Goal: Book appointment/travel/reservation

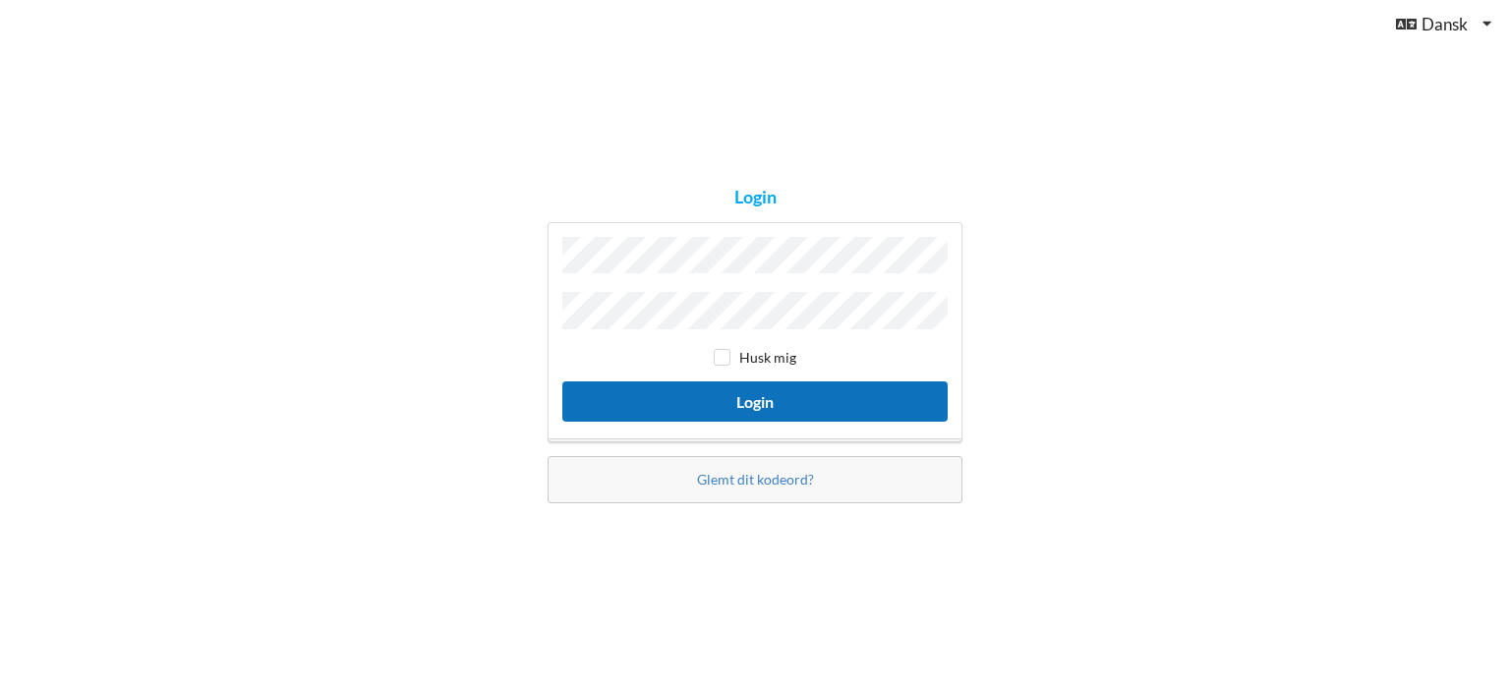
click at [672, 386] on button "Login" at bounding box center [754, 401] width 385 height 40
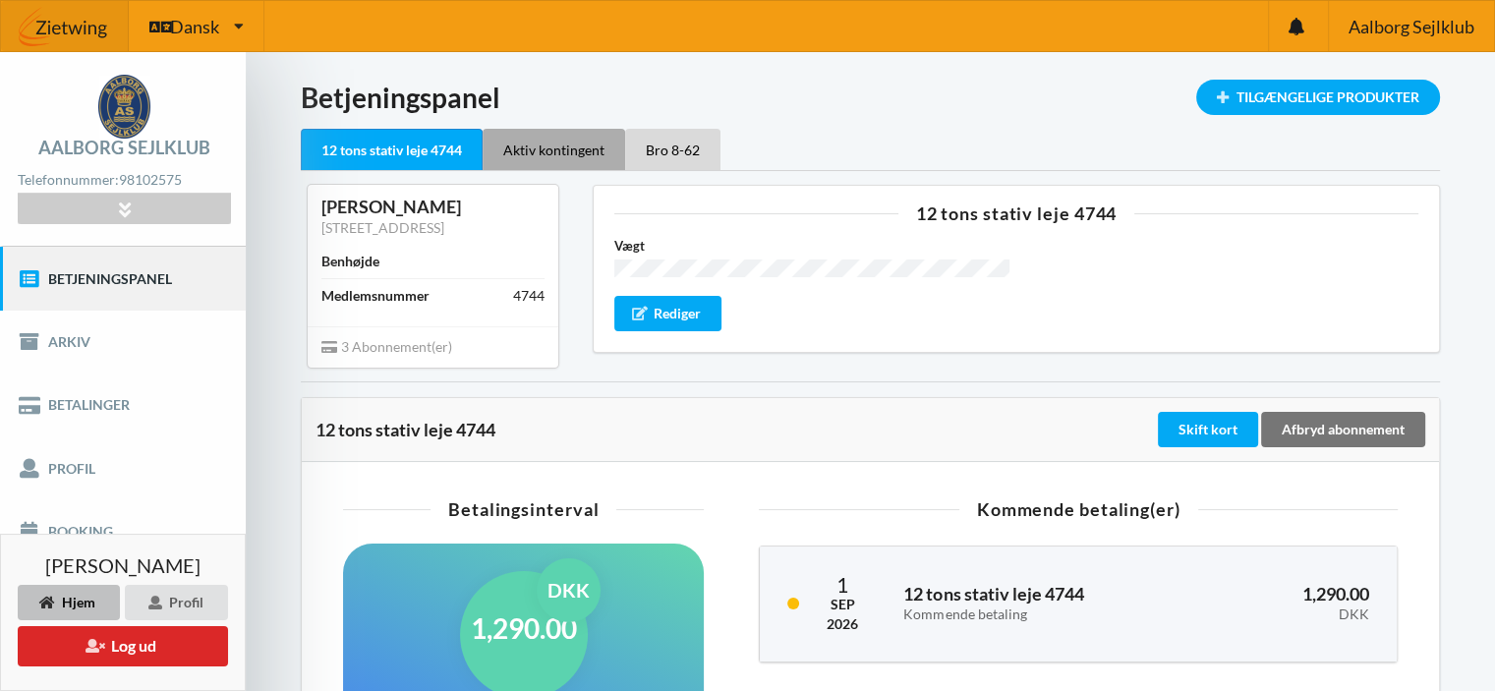
click at [553, 150] on div "Aktiv kontingent" at bounding box center [554, 149] width 143 height 41
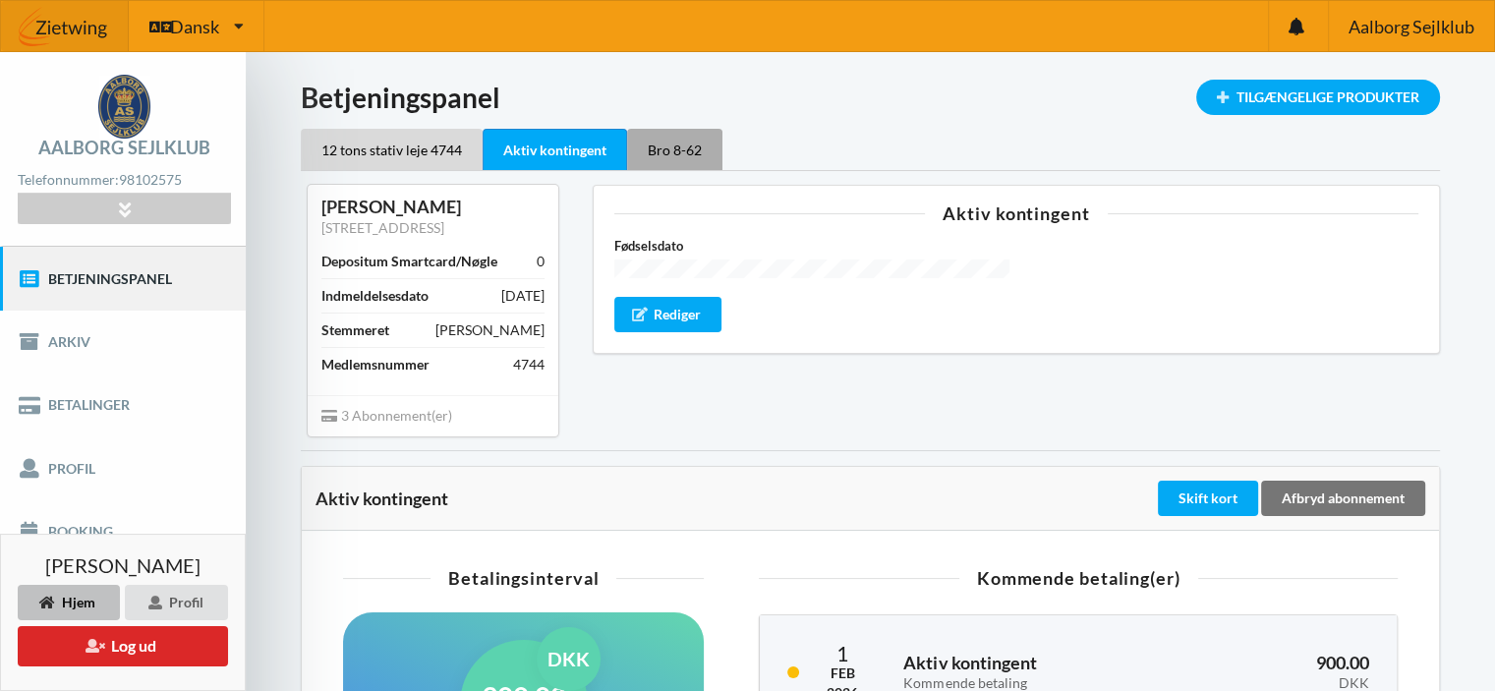
click at [701, 152] on div "Bro 8-62" at bounding box center [674, 149] width 95 height 41
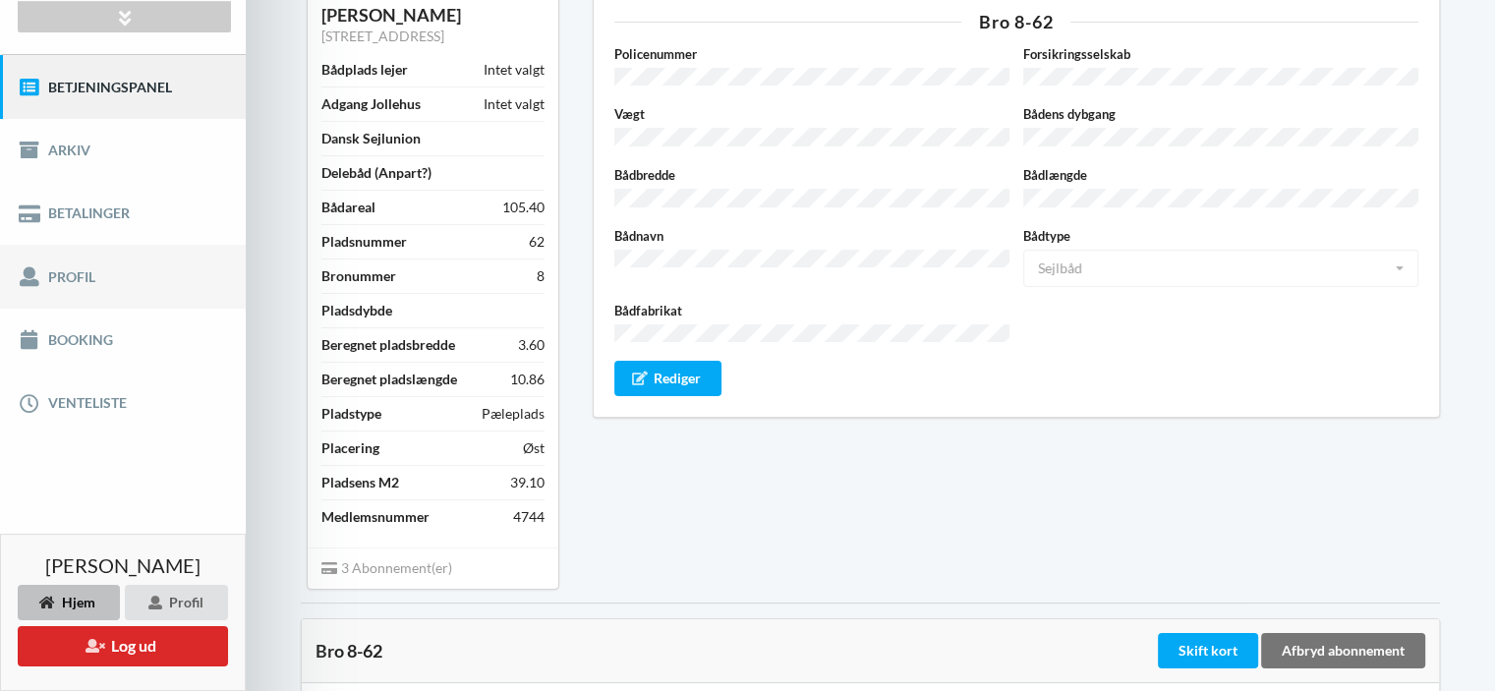
scroll to position [197, 0]
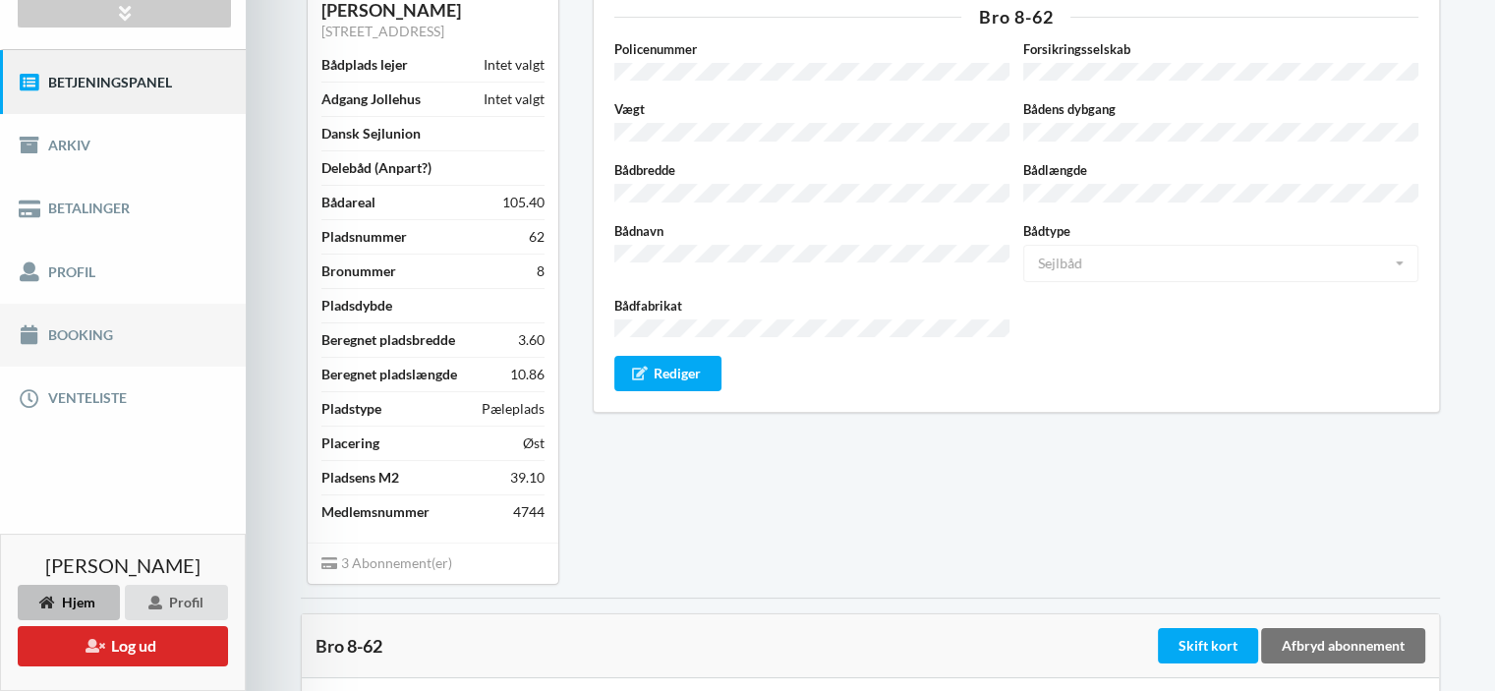
click at [92, 333] on link "Booking" at bounding box center [123, 335] width 246 height 63
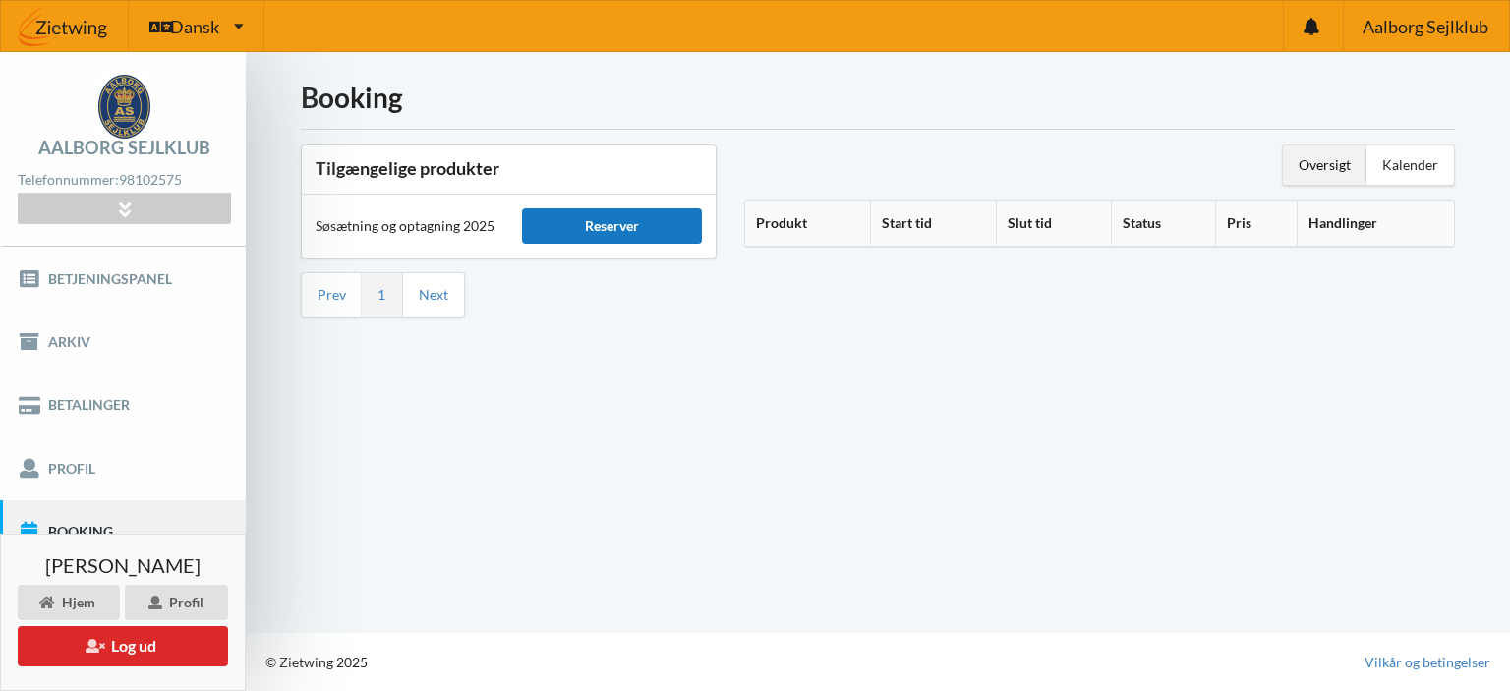
click at [626, 227] on div "Reserver" at bounding box center [611, 225] width 179 height 35
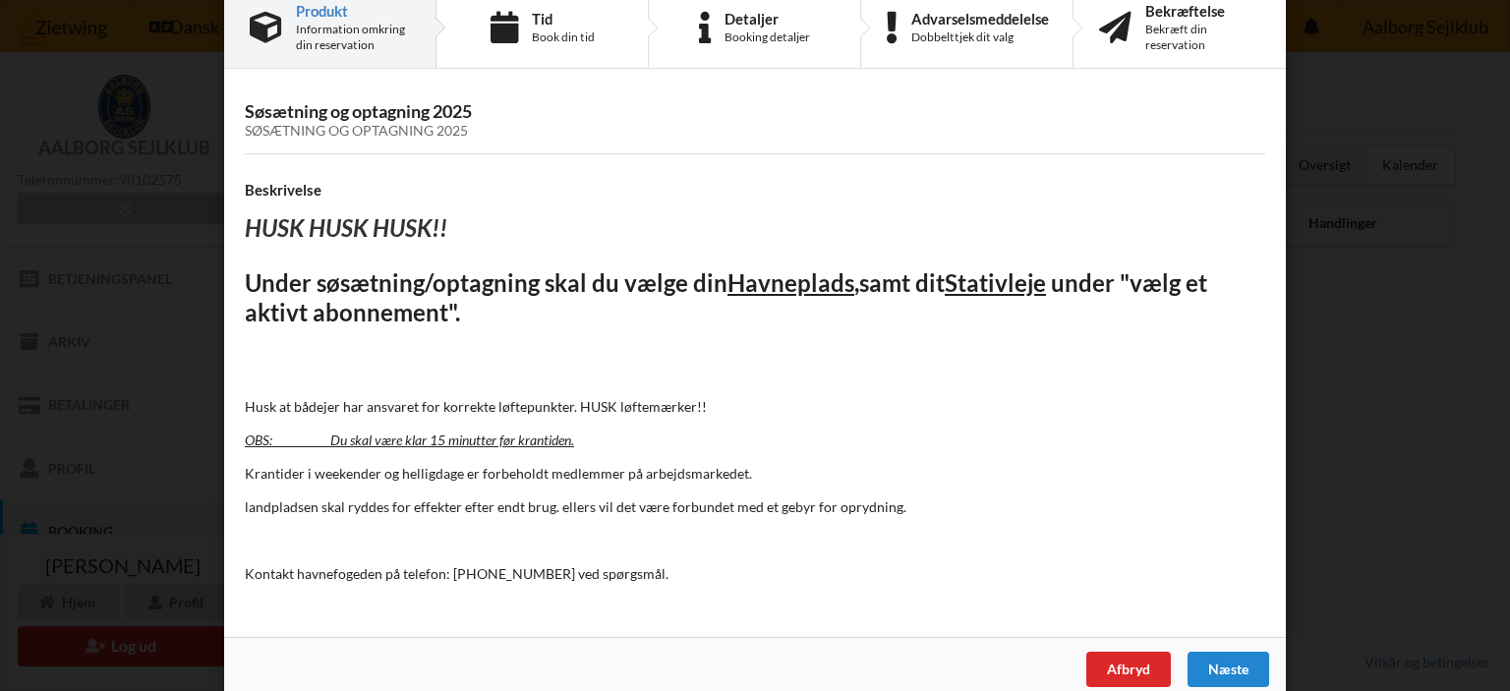
scroll to position [63, 0]
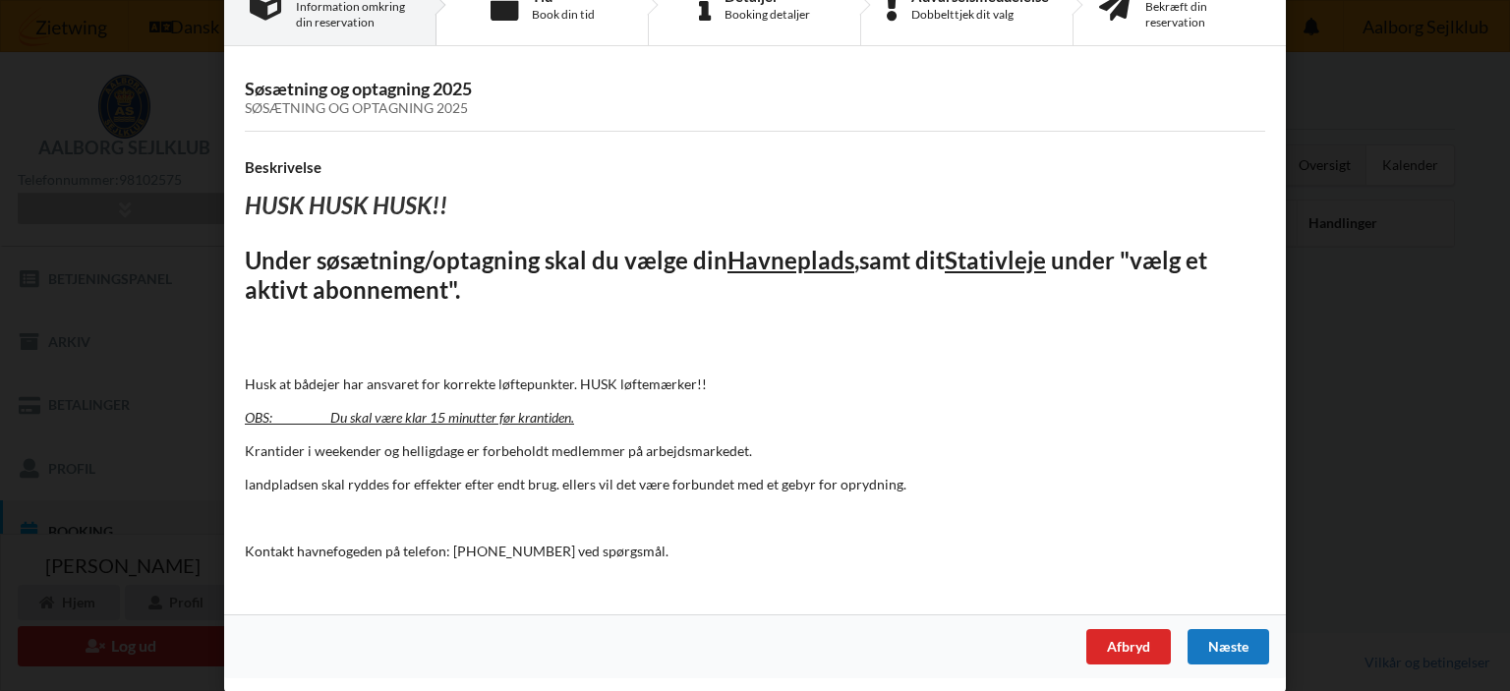
click at [1234, 644] on div "Næste" at bounding box center [1229, 646] width 82 height 35
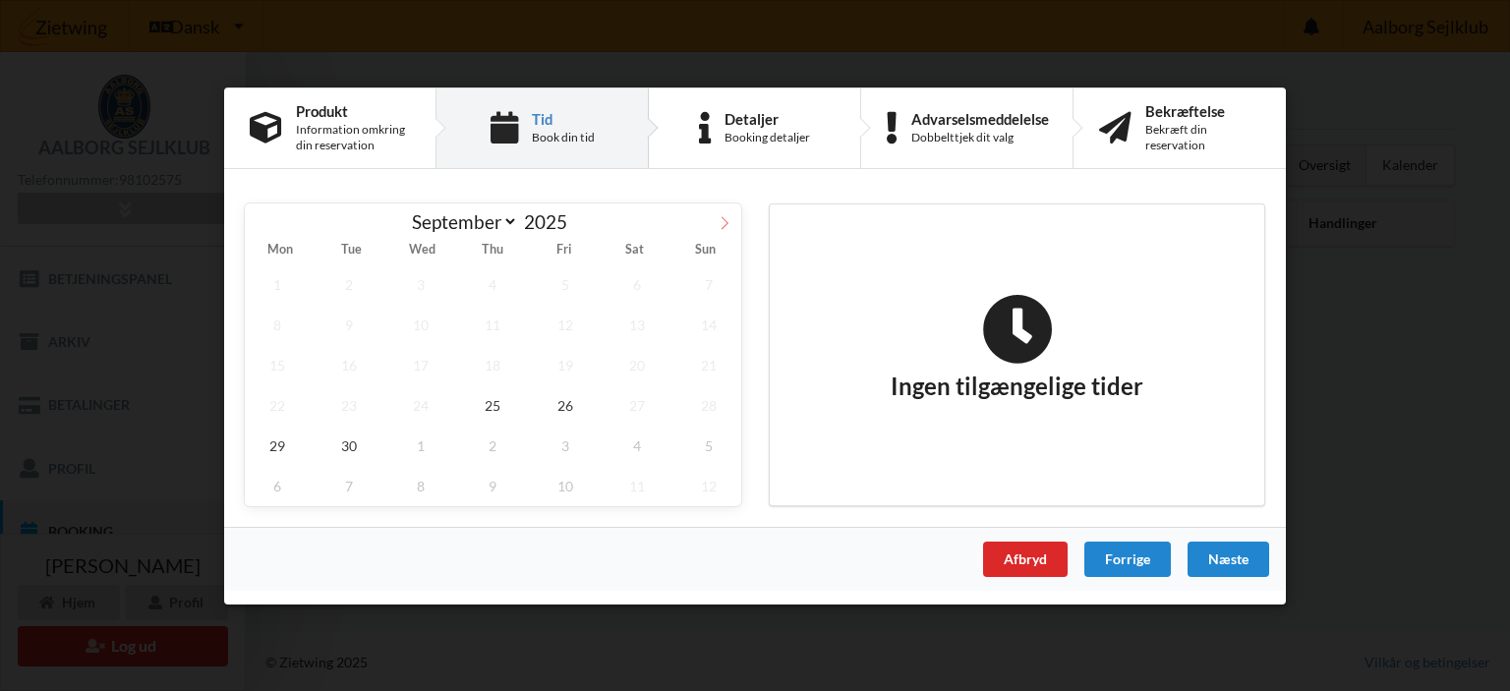
click at [728, 227] on icon at bounding box center [725, 222] width 14 height 14
click at [279, 363] on span "13" at bounding box center [277, 364] width 65 height 40
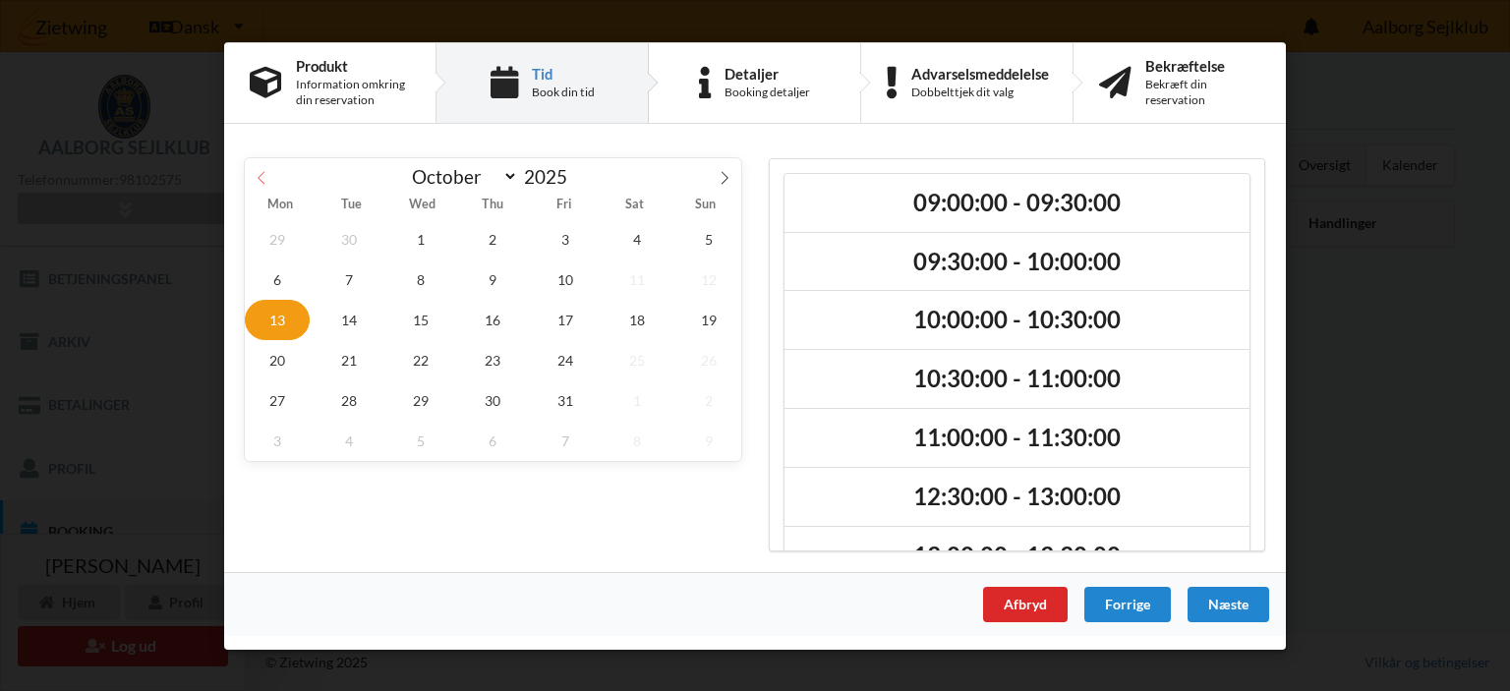
click at [258, 177] on icon at bounding box center [262, 177] width 14 height 14
click at [723, 172] on icon at bounding box center [725, 177] width 14 height 14
select select "9"
click at [266, 315] on span "13" at bounding box center [277, 319] width 65 height 40
click at [554, 235] on span "3" at bounding box center [565, 238] width 65 height 40
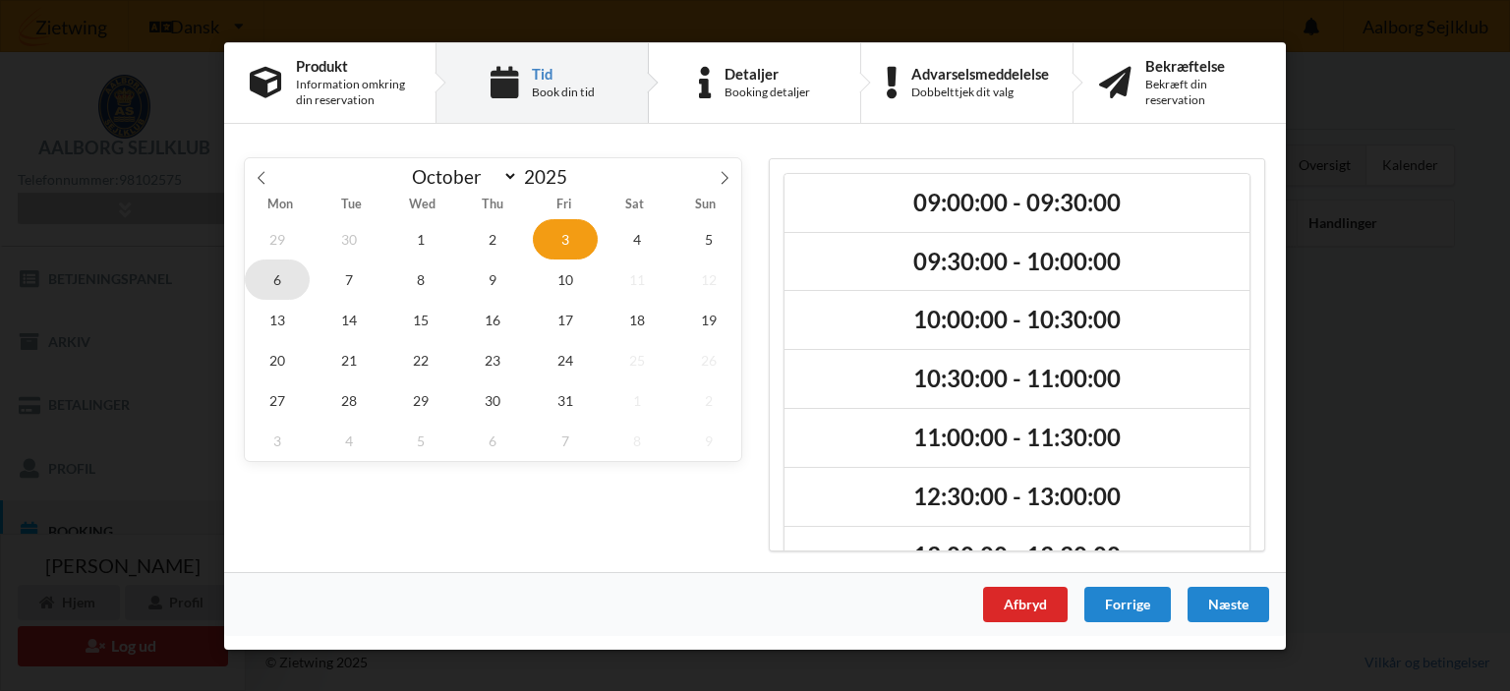
click at [271, 276] on span "6" at bounding box center [277, 279] width 65 height 40
click at [272, 318] on span "13" at bounding box center [277, 319] width 65 height 40
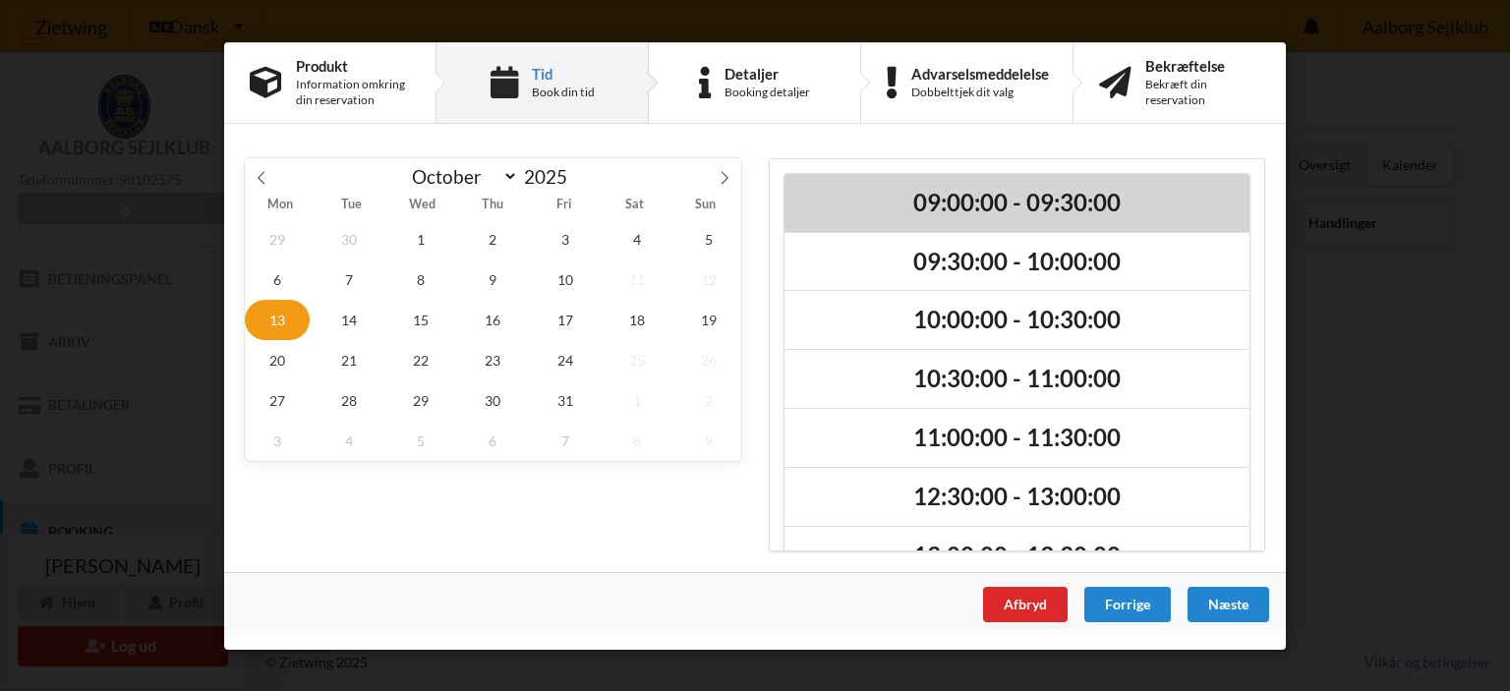
click at [985, 208] on h2 "09:00:00 - 09:30:00" at bounding box center [1016, 202] width 437 height 30
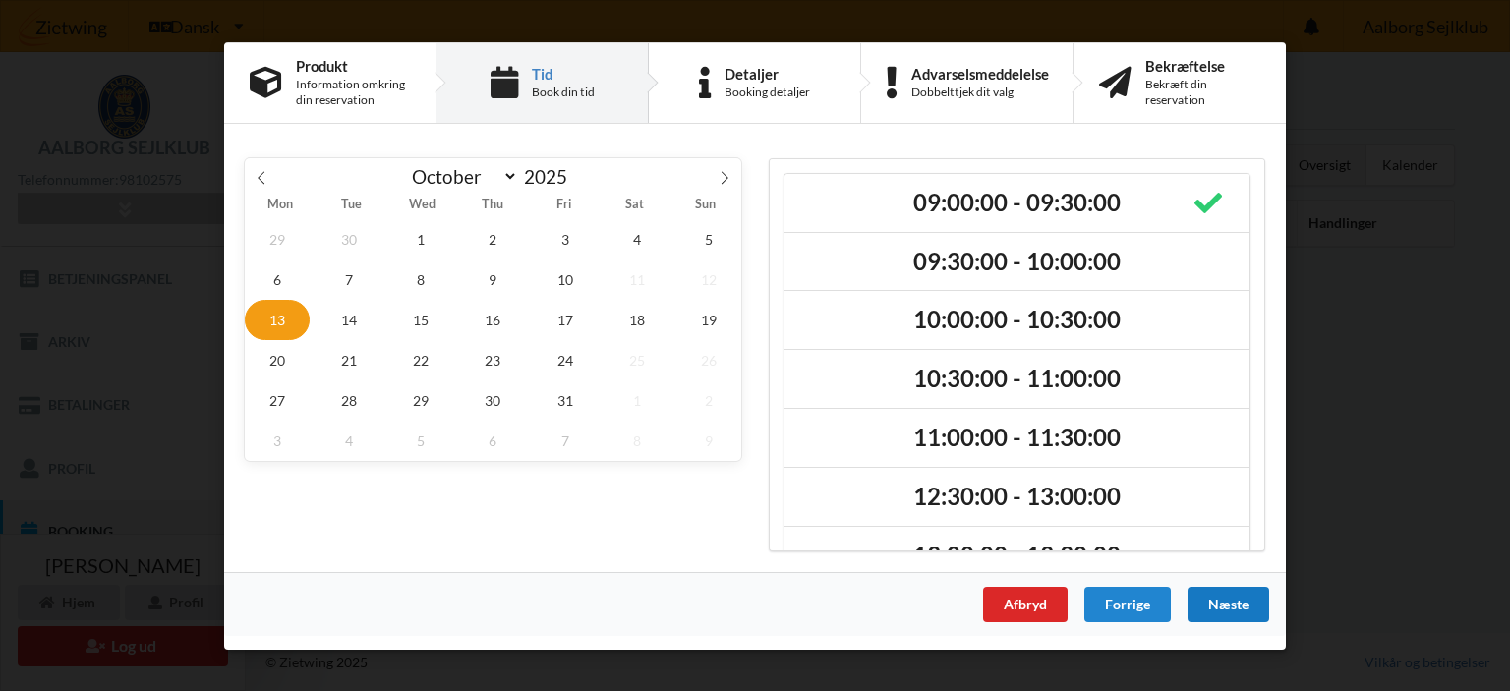
click at [1239, 600] on div "Næste" at bounding box center [1229, 603] width 82 height 35
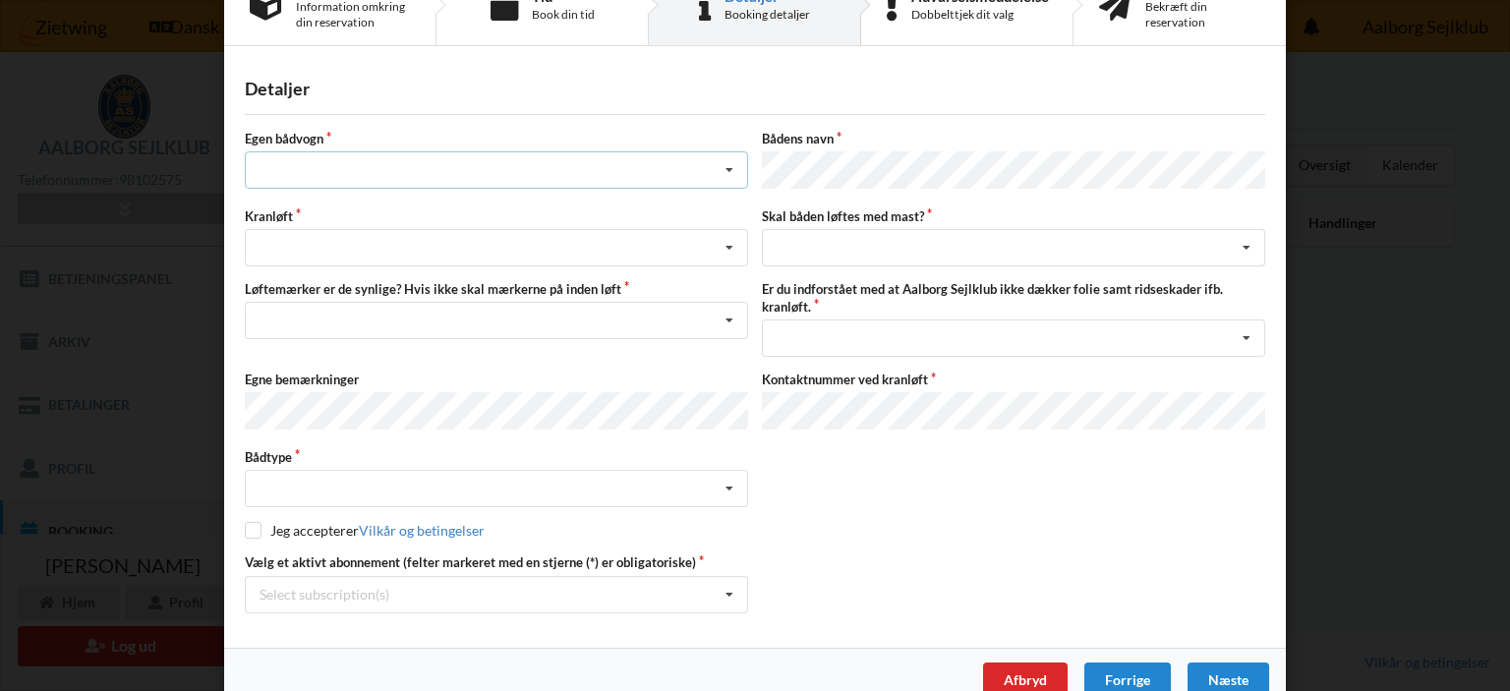
click at [717, 167] on icon at bounding box center [729, 170] width 29 height 36
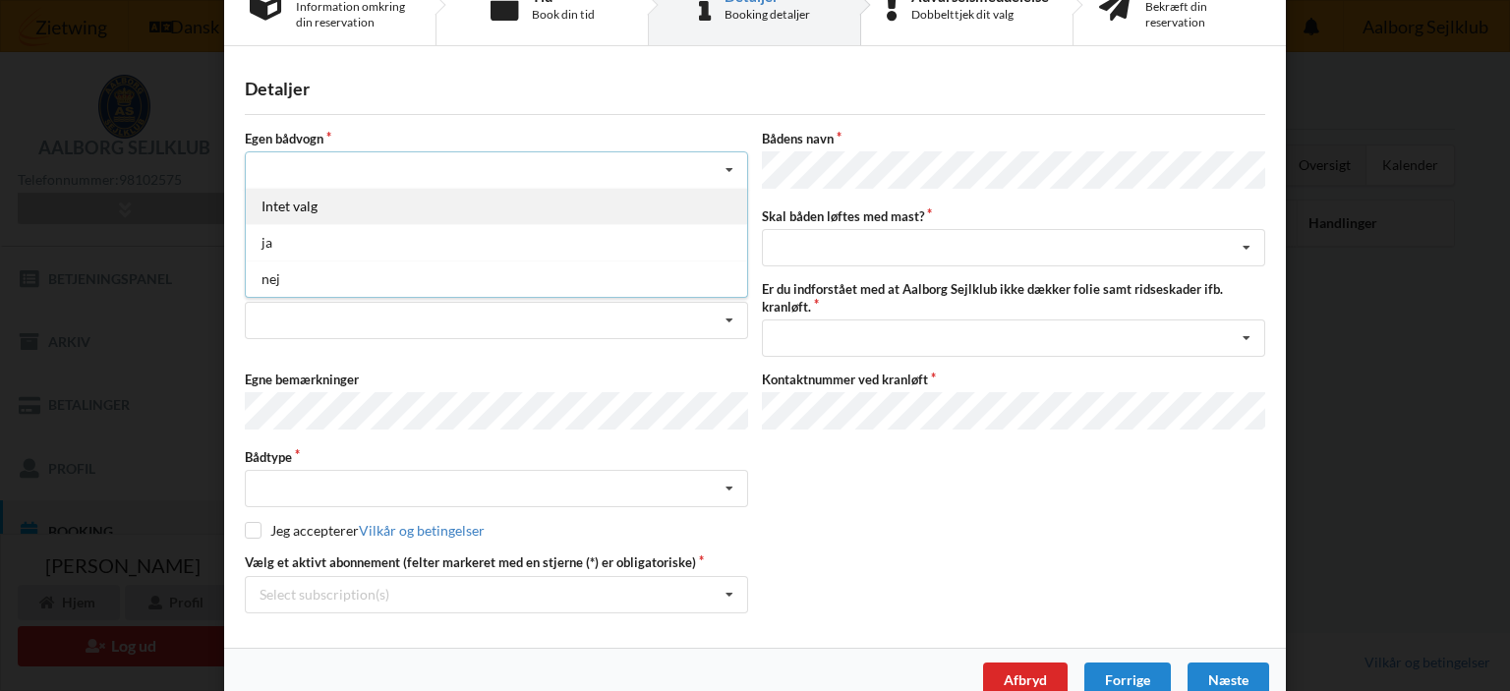
click at [688, 198] on div "Intet valg" at bounding box center [496, 206] width 501 height 36
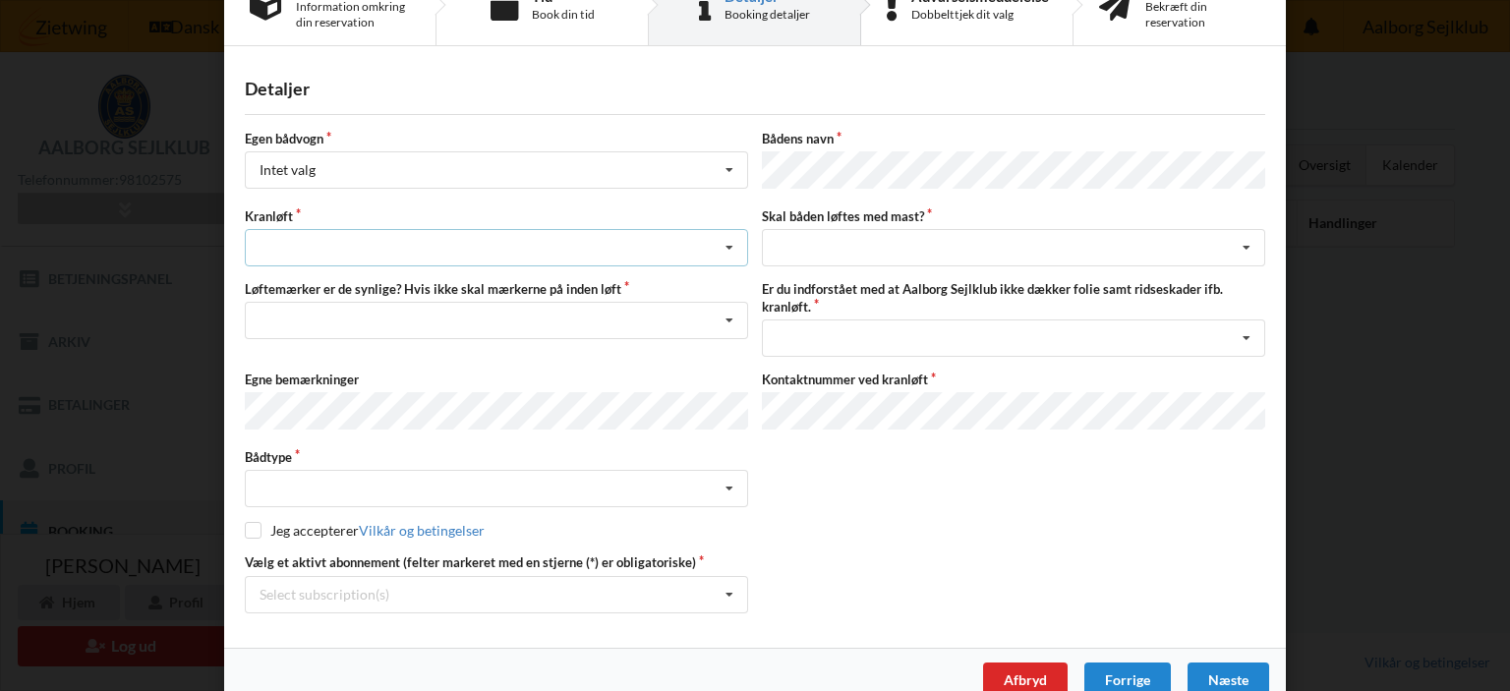
click at [724, 236] on icon at bounding box center [729, 248] width 29 height 36
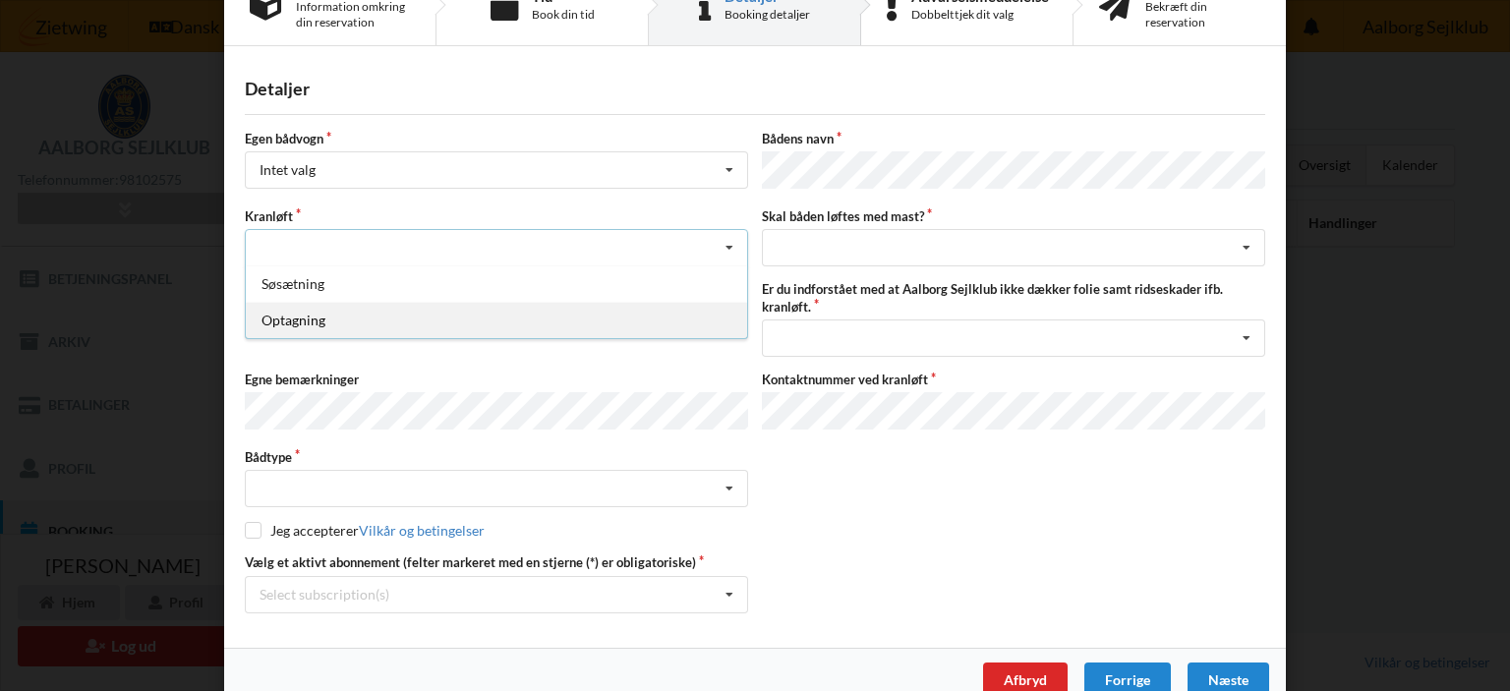
click at [600, 305] on div "Optagning" at bounding box center [496, 320] width 501 height 36
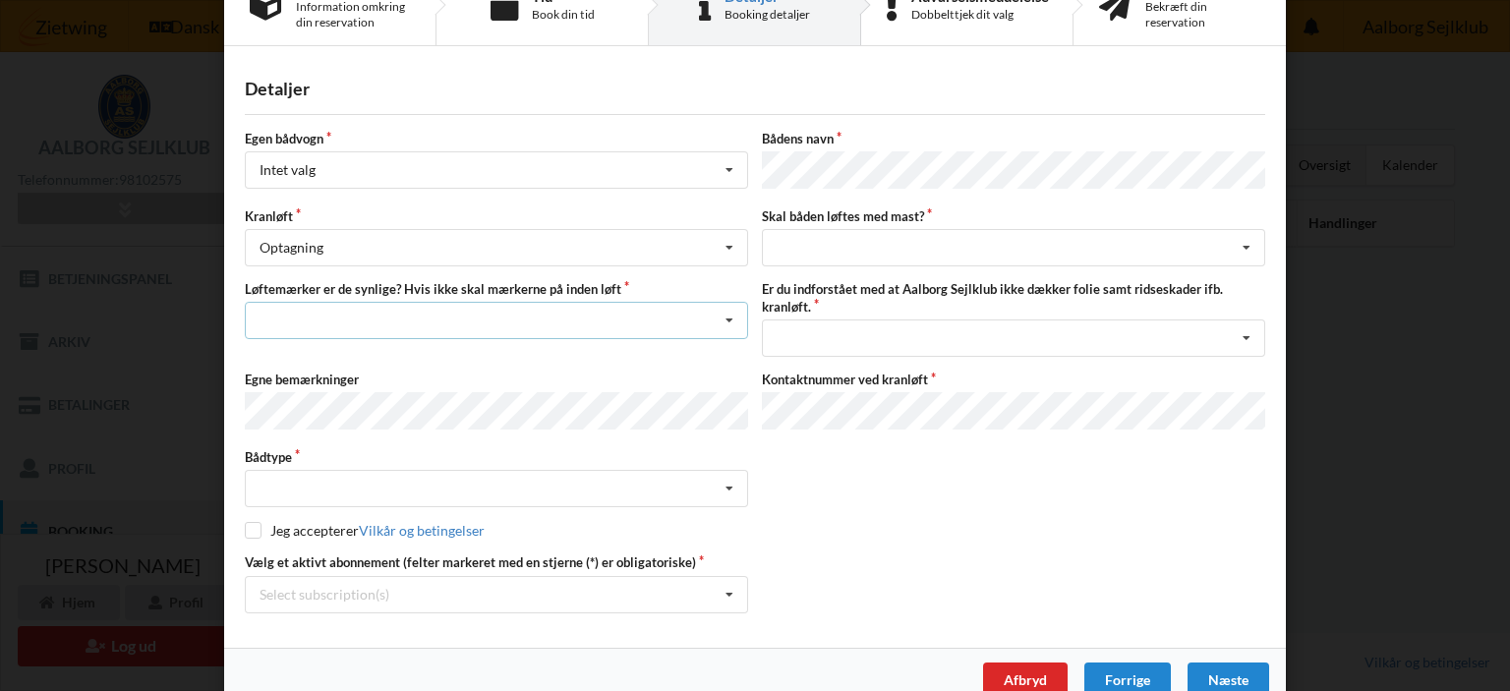
click at [715, 318] on icon at bounding box center [729, 321] width 29 height 36
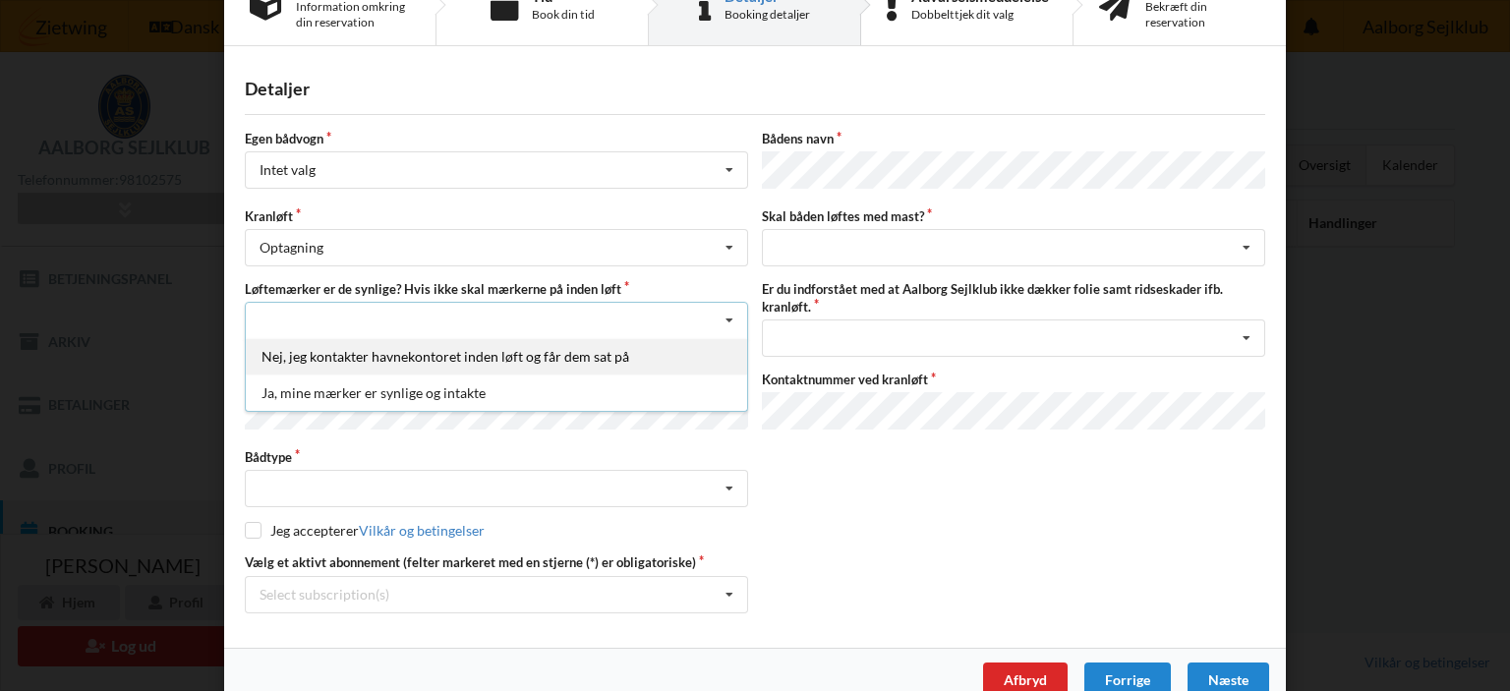
click at [662, 353] on div "Nej, jeg kontakter havnekontoret inden løft og får dem sat på" at bounding box center [496, 356] width 501 height 36
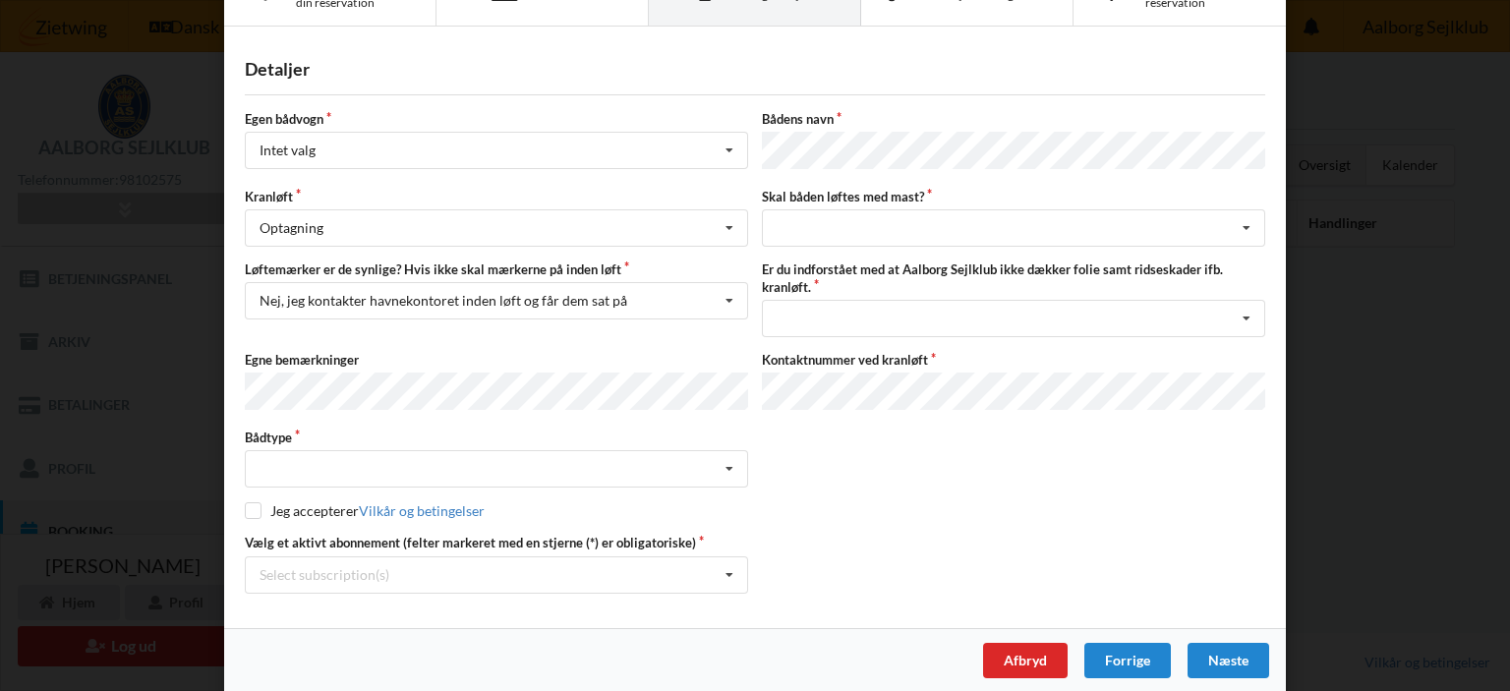
scroll to position [87, 0]
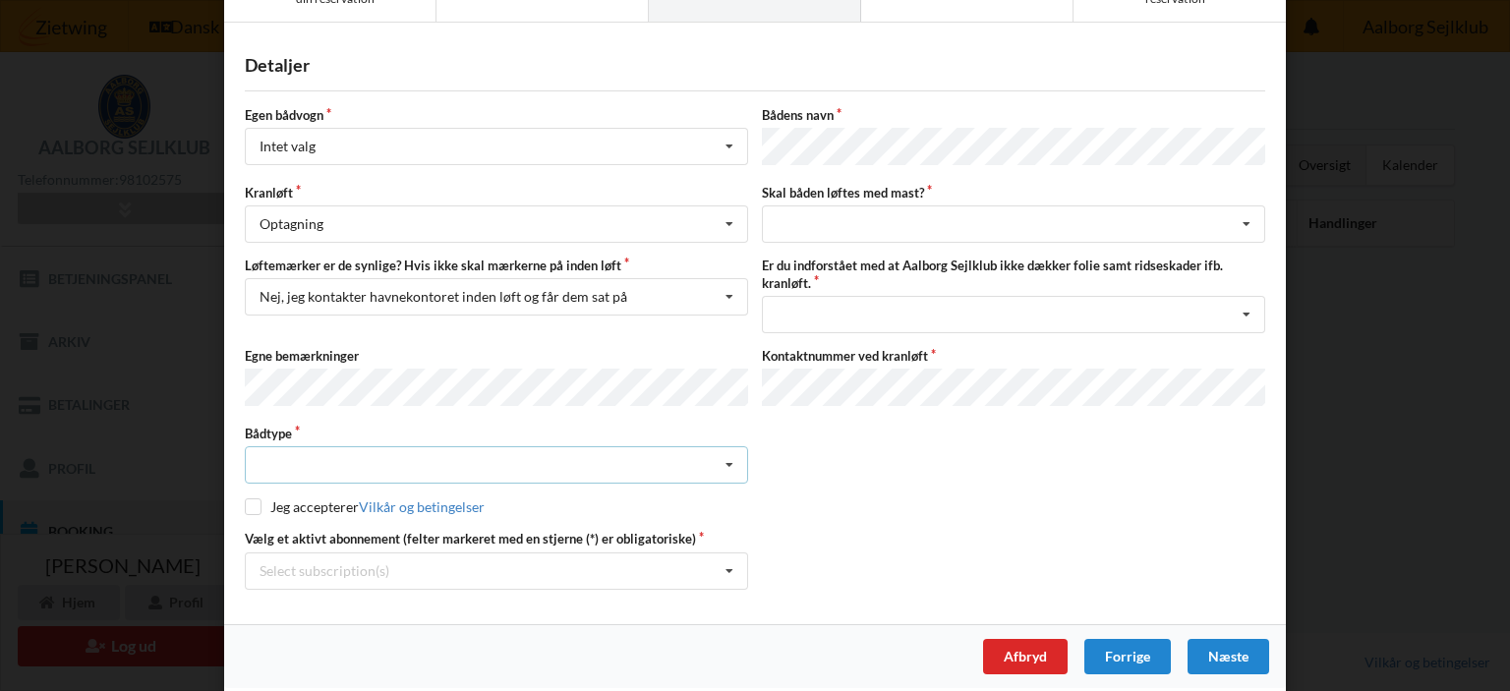
click at [722, 451] on icon at bounding box center [729, 465] width 29 height 36
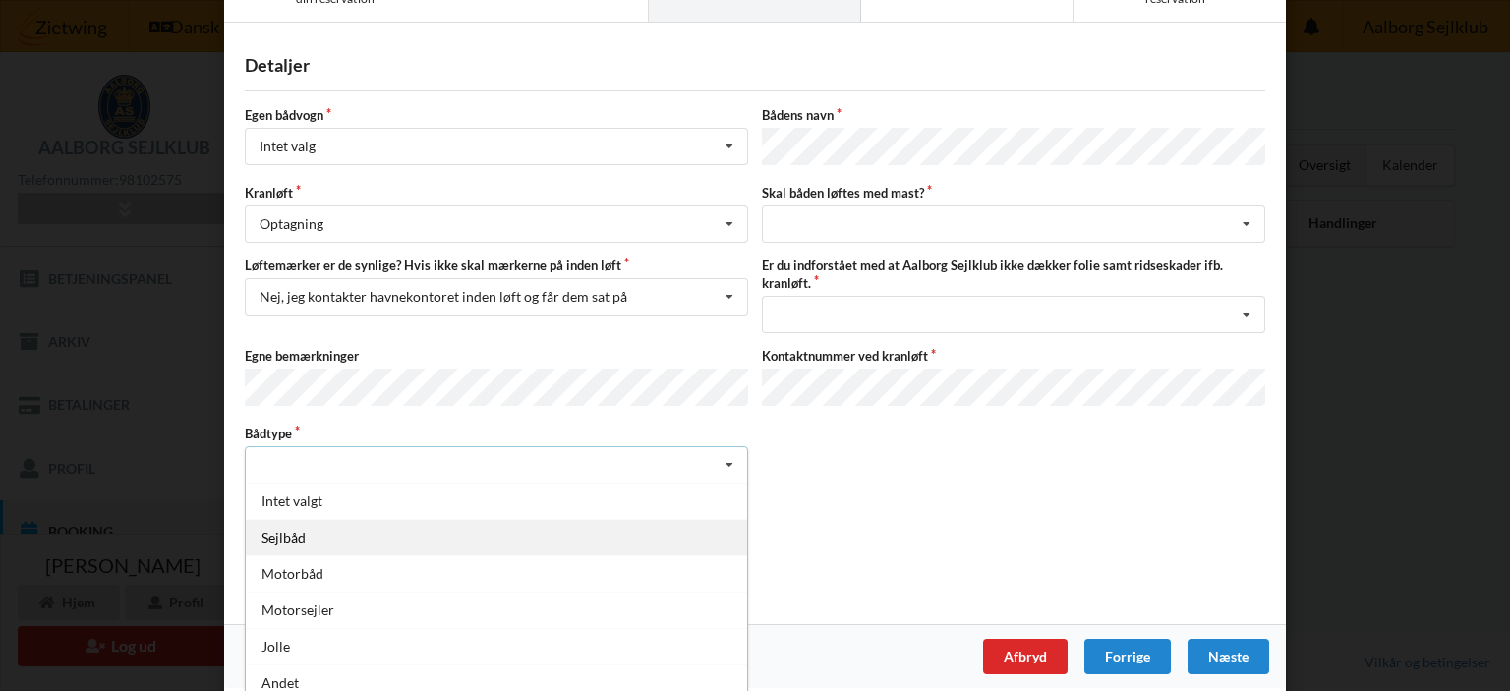
click at [637, 522] on div "Sejlbåd" at bounding box center [496, 537] width 501 height 36
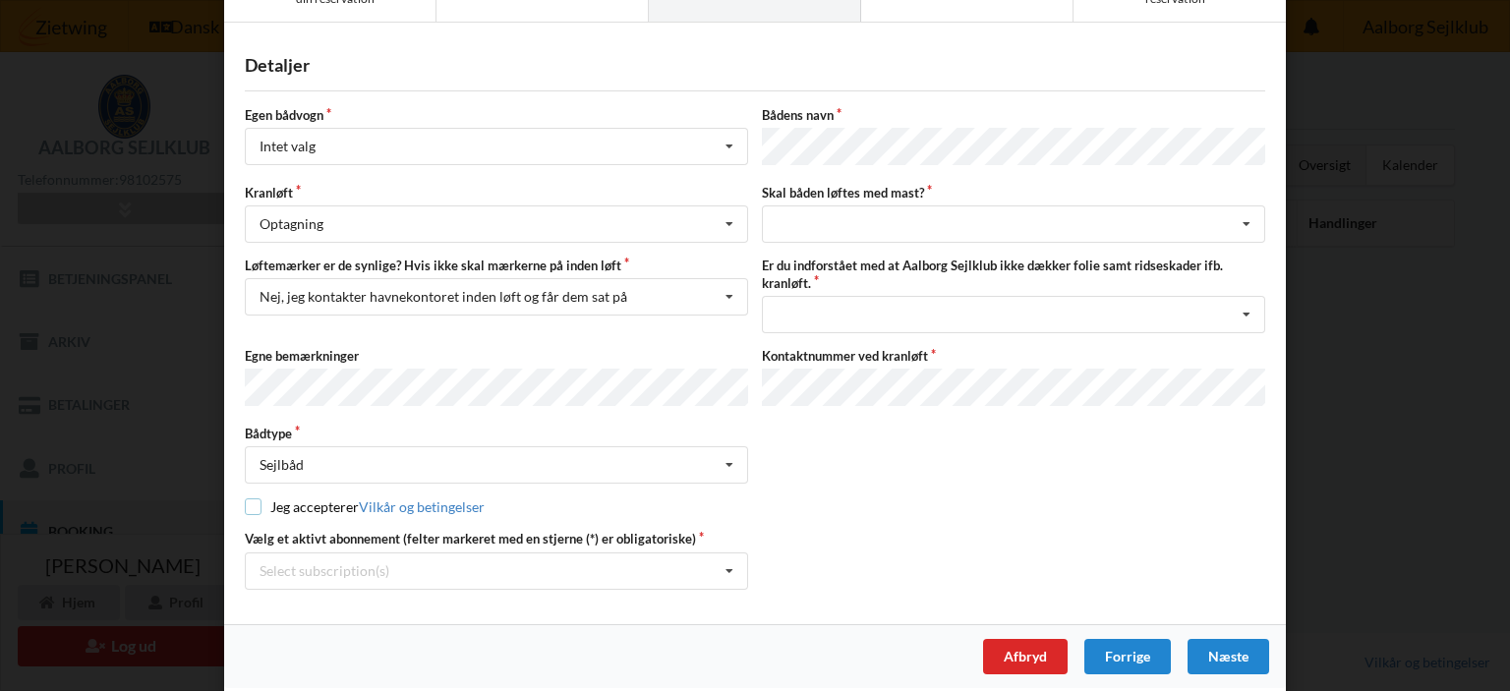
click at [248, 498] on input "checkbox" at bounding box center [253, 506] width 17 height 17
checkbox input "true"
click at [923, 222] on div "intet valg ja nej" at bounding box center [1013, 223] width 503 height 37
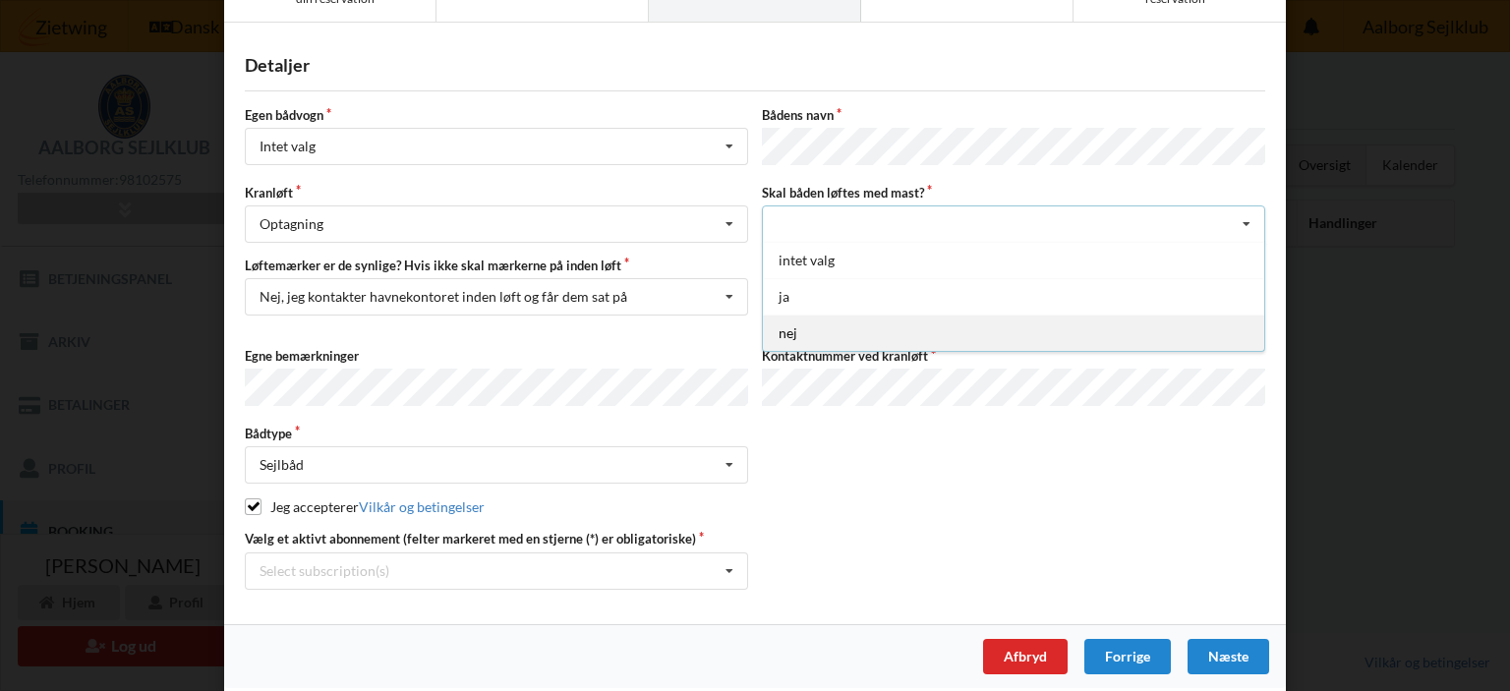
click at [864, 324] on div "nej" at bounding box center [1013, 333] width 501 height 36
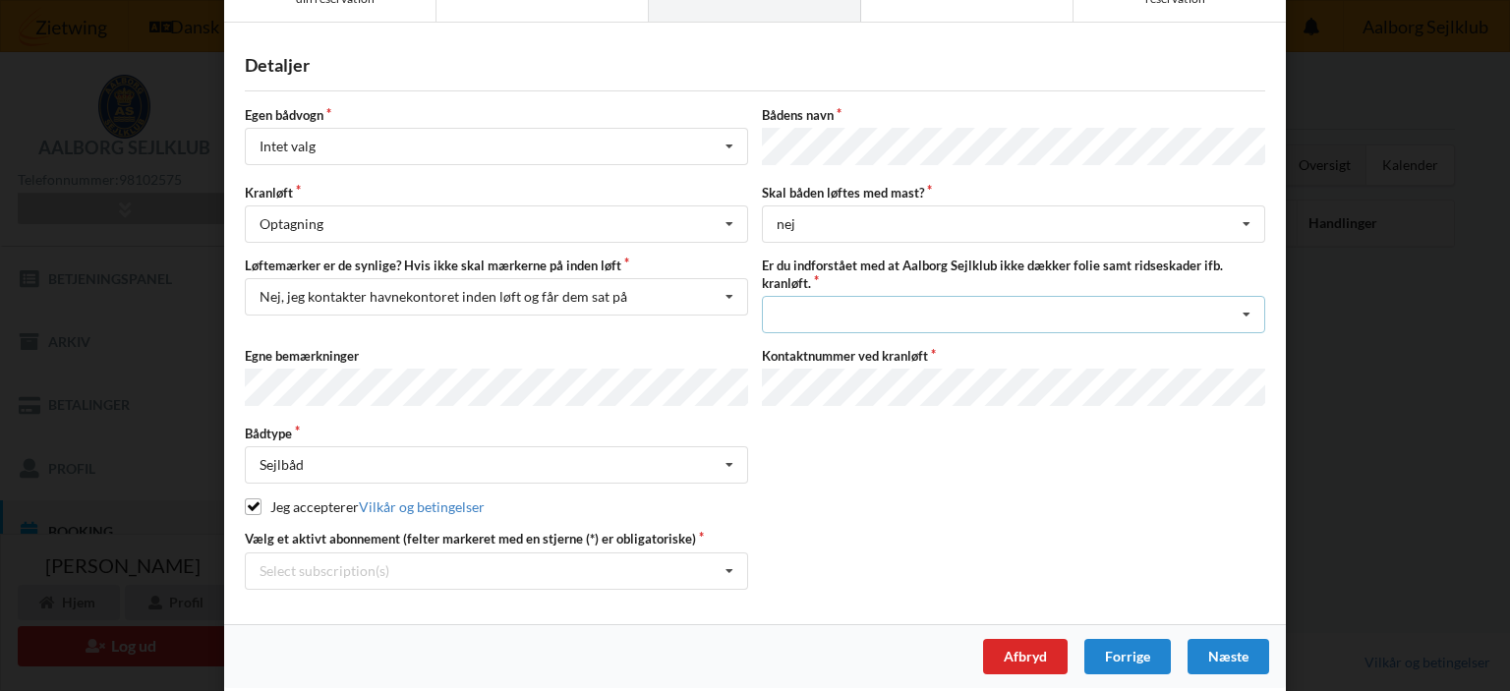
click at [960, 305] on div "Jeg har tæpper med og tager selv ansvaret for eventuelle folie samt ridseskader…" at bounding box center [1013, 314] width 503 height 37
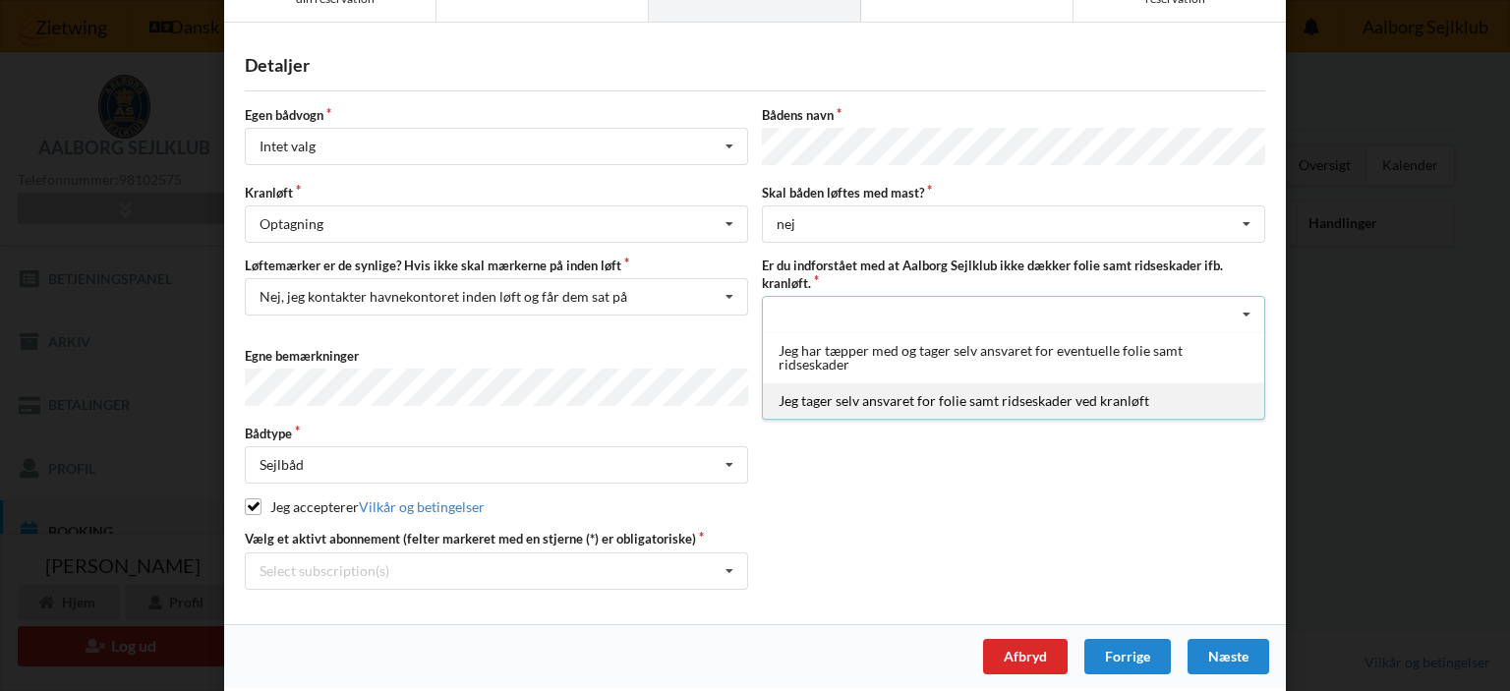
click at [921, 392] on div "Jeg tager selv ansvaret for folie samt ridseskader ved kranløft" at bounding box center [1013, 400] width 501 height 36
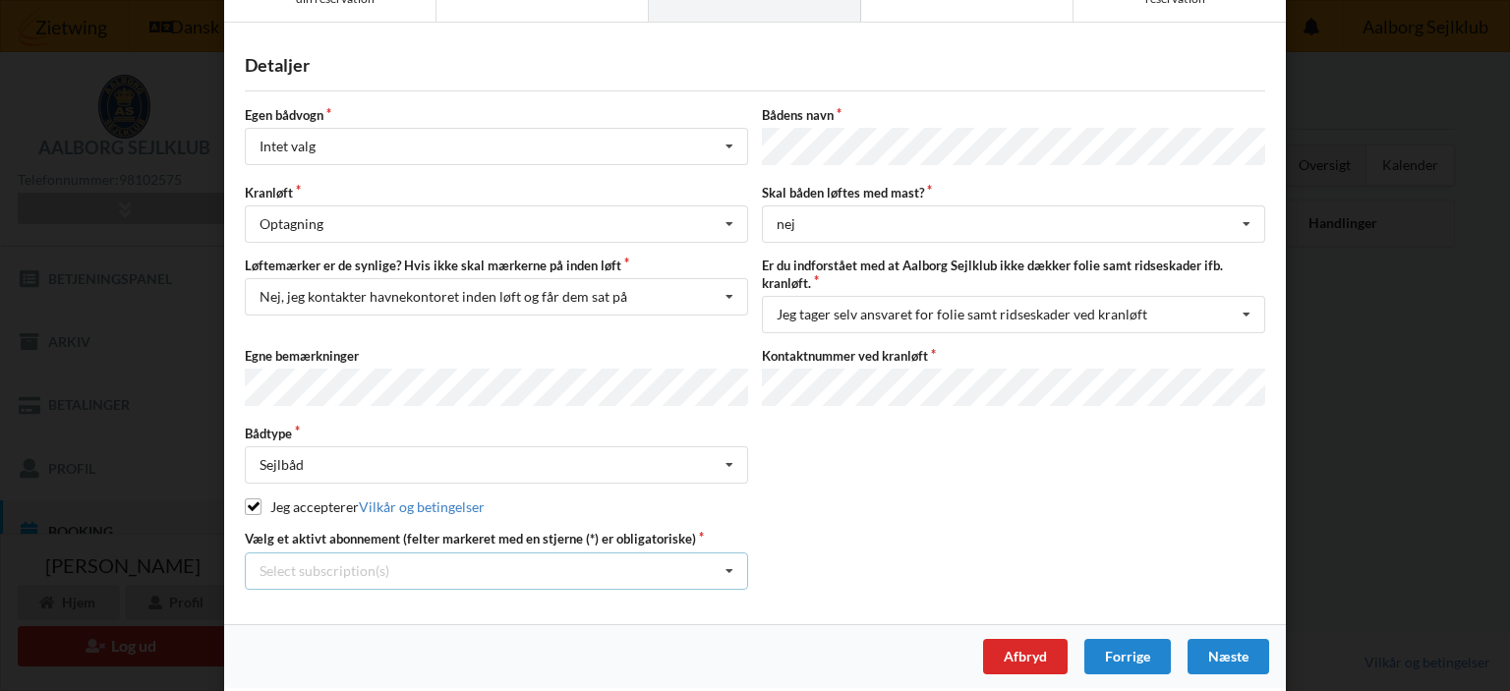
click at [659, 561] on div "Select subscription(s) 12 tons stativ leje 4744 Aktiv kontingent * Bro 8-62" at bounding box center [496, 571] width 503 height 37
click at [432, 669] on div "* Bro 8-62" at bounding box center [496, 680] width 501 height 36
click at [752, 497] on div "Jeg accepterer Vilkår og betingelser" at bounding box center [755, 507] width 1020 height 20
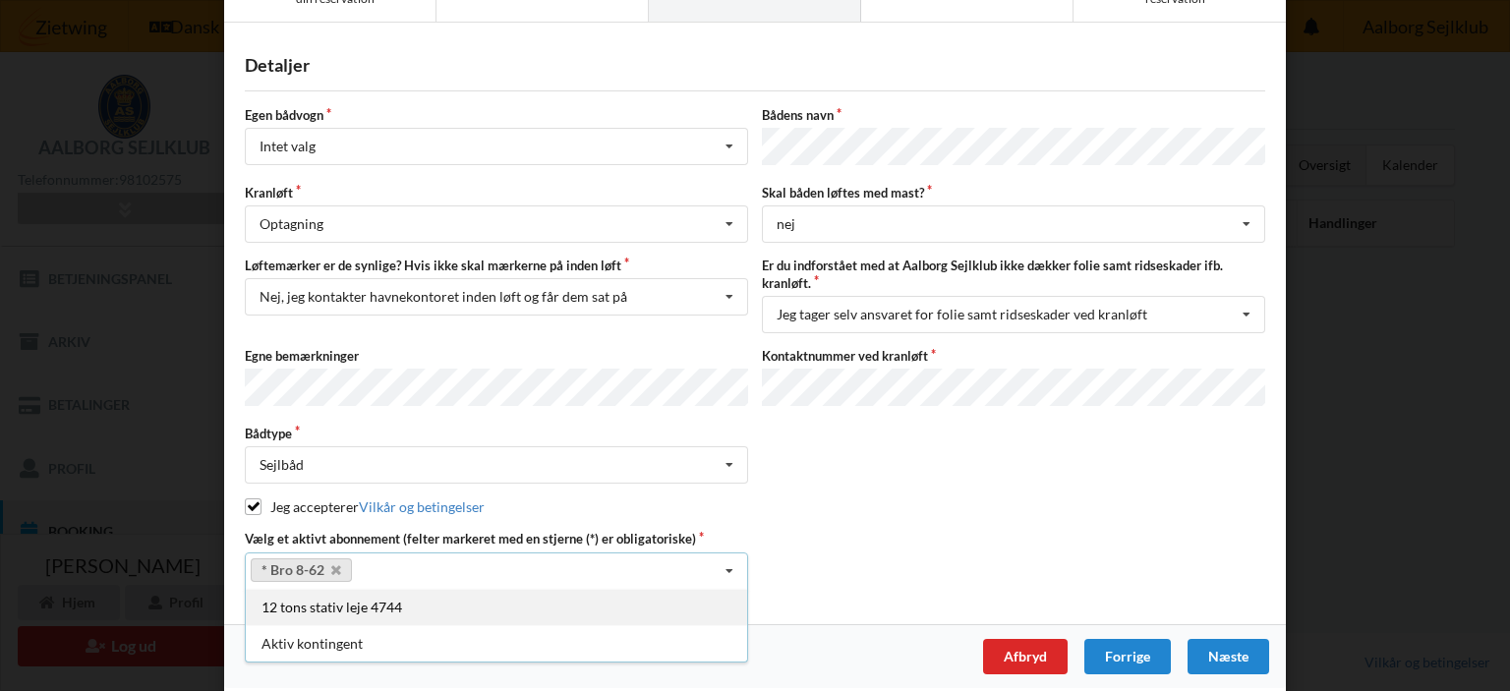
click at [397, 602] on div "12 tons stativ leje 4744" at bounding box center [496, 607] width 501 height 36
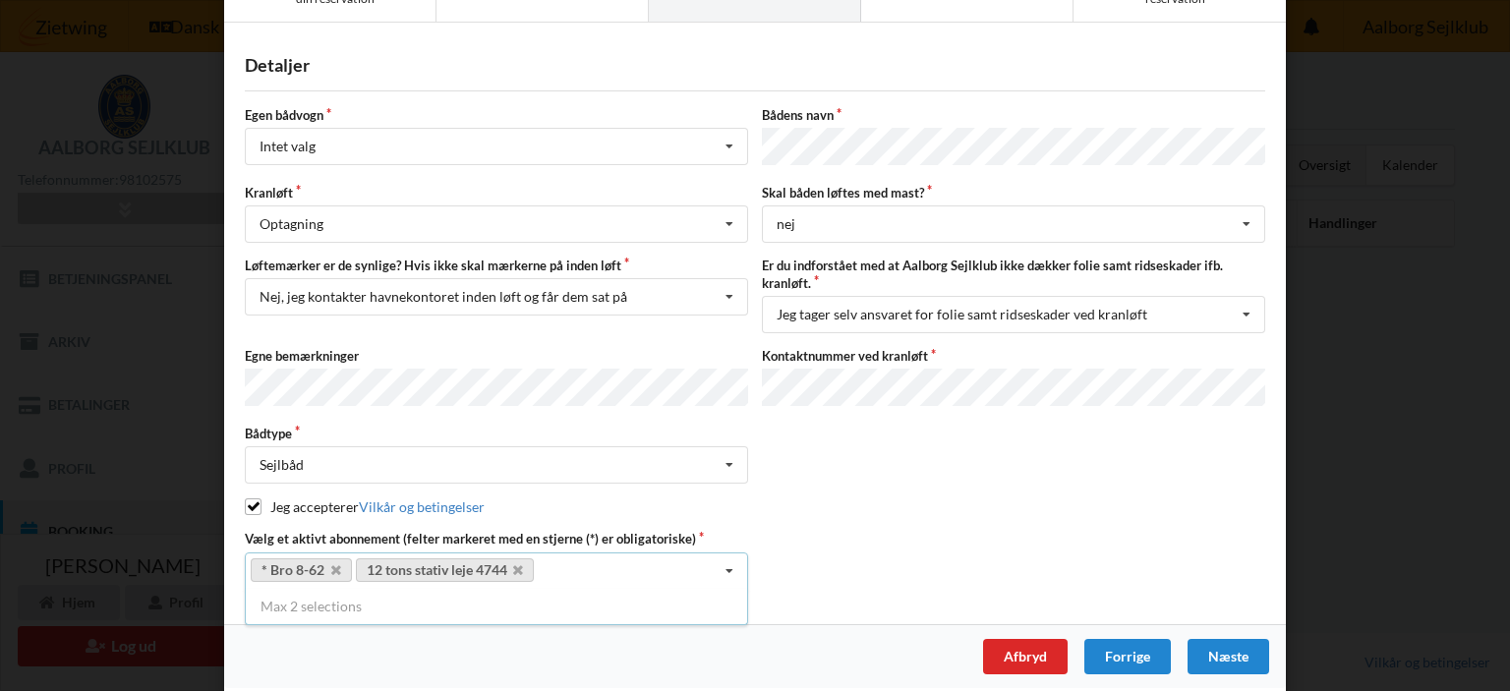
click at [726, 560] on icon at bounding box center [729, 571] width 29 height 36
click at [331, 564] on icon at bounding box center [336, 570] width 10 height 13
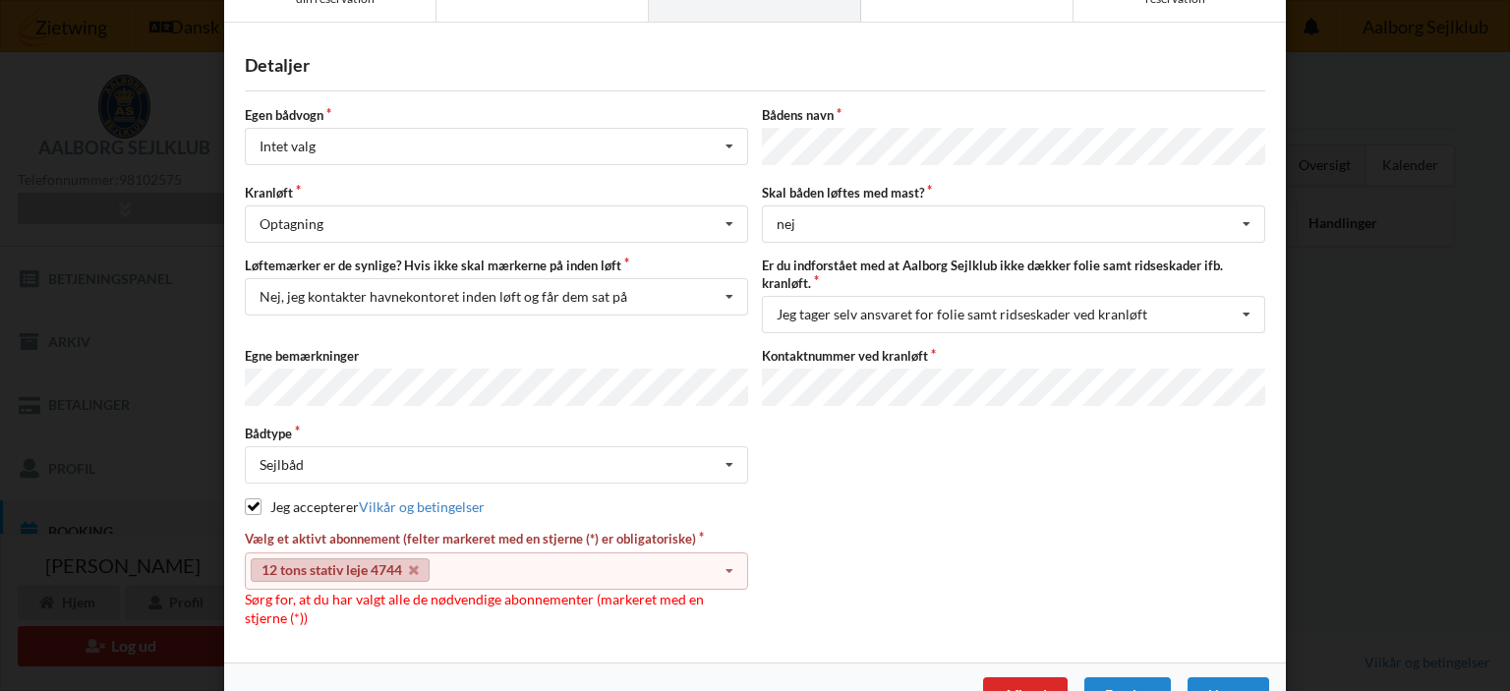
click at [779, 530] on div "Vælg et aktivt abonnement (felter markeret med en stjerne (*) er obligatoriske)…" at bounding box center [755, 578] width 1034 height 97
click at [731, 560] on icon at bounding box center [729, 571] width 29 height 36
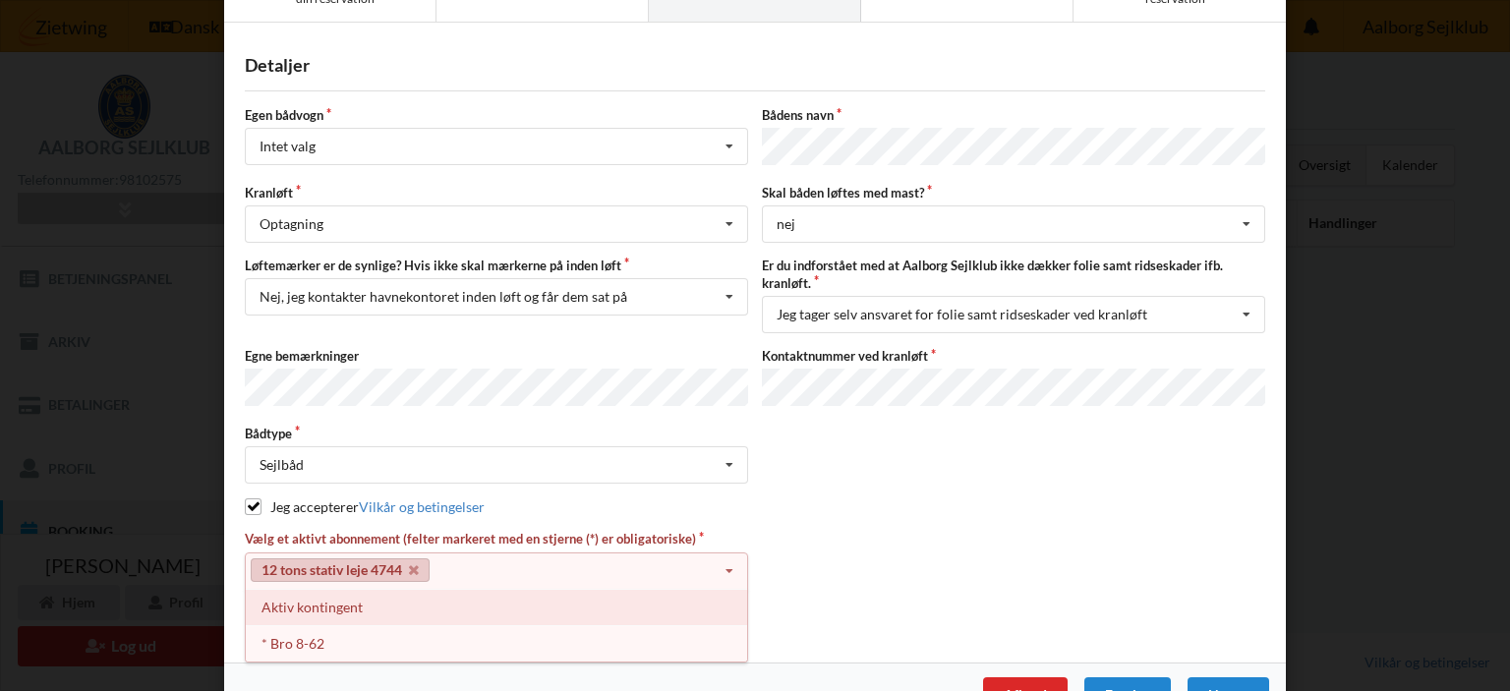
click at [362, 601] on div "Aktiv kontingent" at bounding box center [496, 607] width 501 height 36
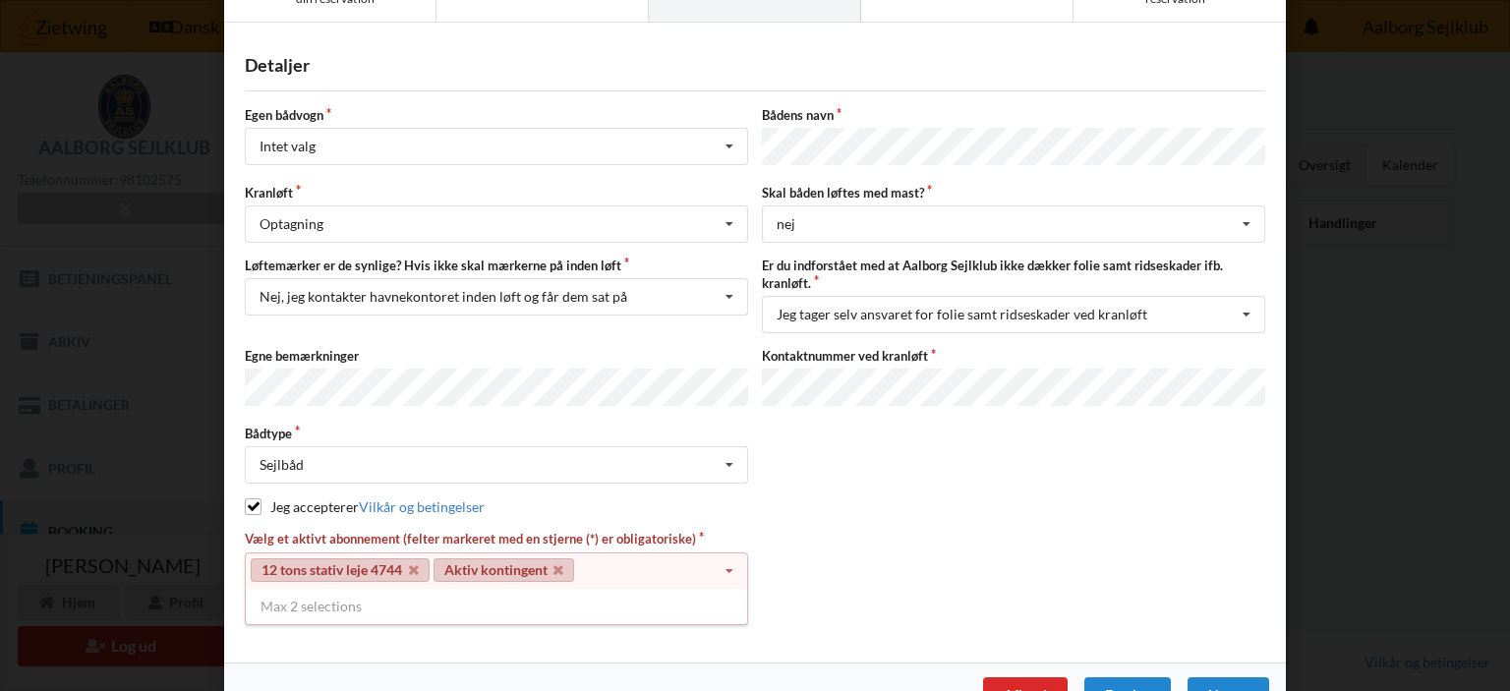
click at [727, 560] on icon at bounding box center [729, 571] width 29 height 36
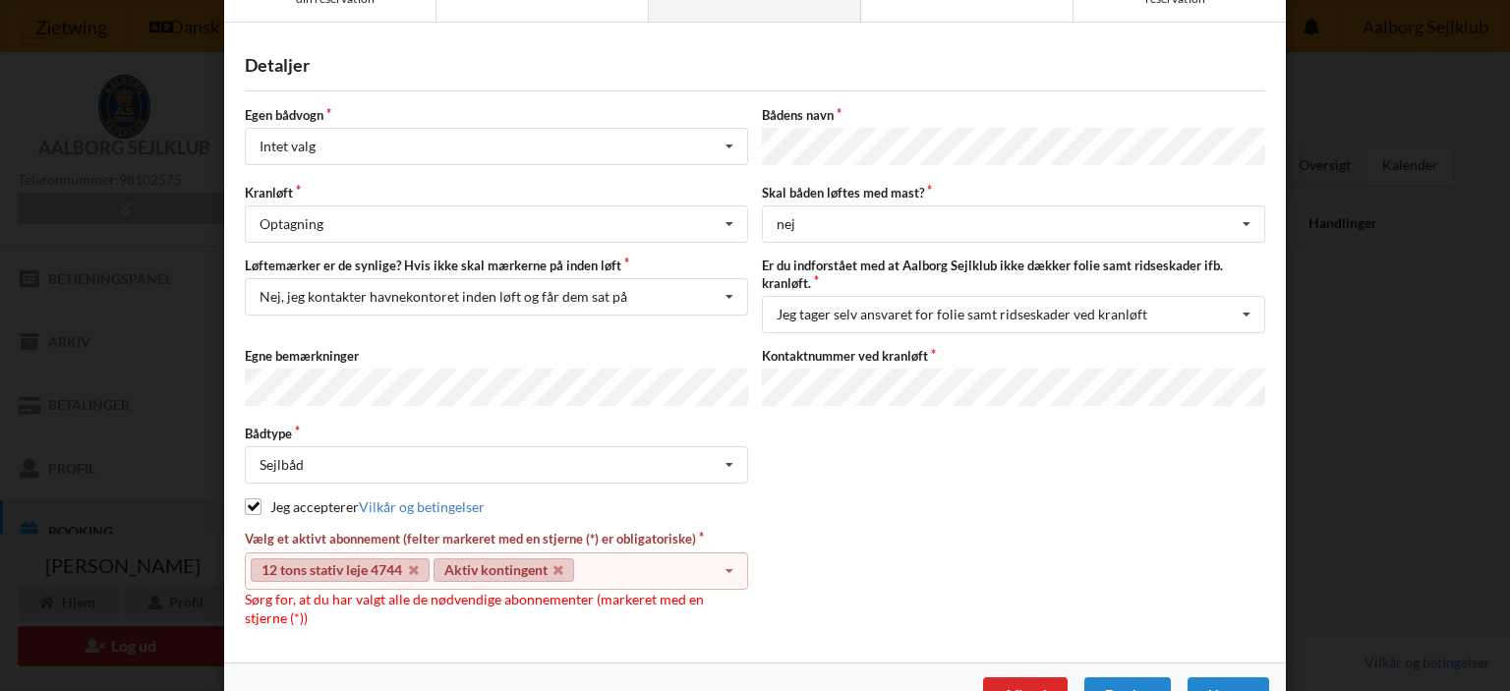
click at [560, 561] on link "Aktiv kontingent" at bounding box center [505, 570] width 142 height 24
click at [553, 564] on icon at bounding box center [558, 570] width 10 height 13
click at [409, 564] on icon at bounding box center [414, 570] width 10 height 13
click at [715, 561] on icon at bounding box center [729, 571] width 29 height 36
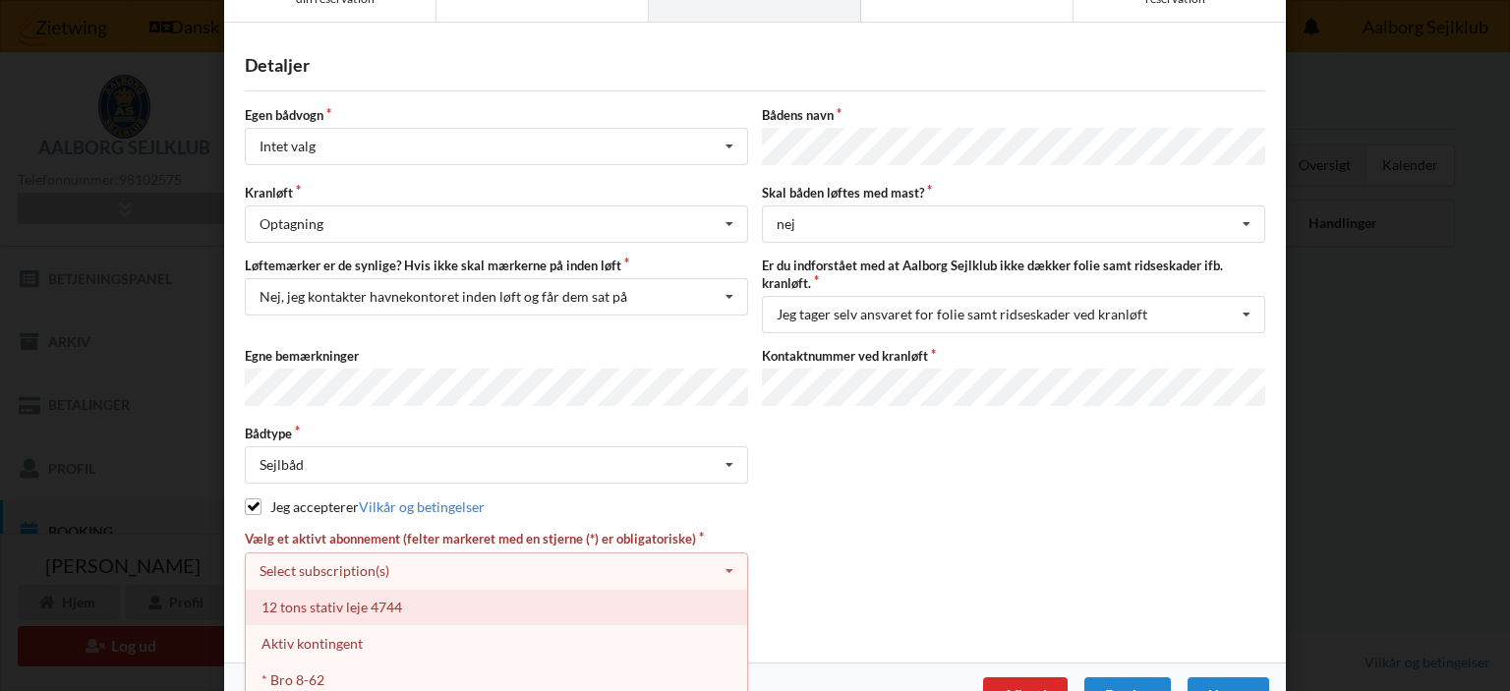
scroll to position [126, 0]
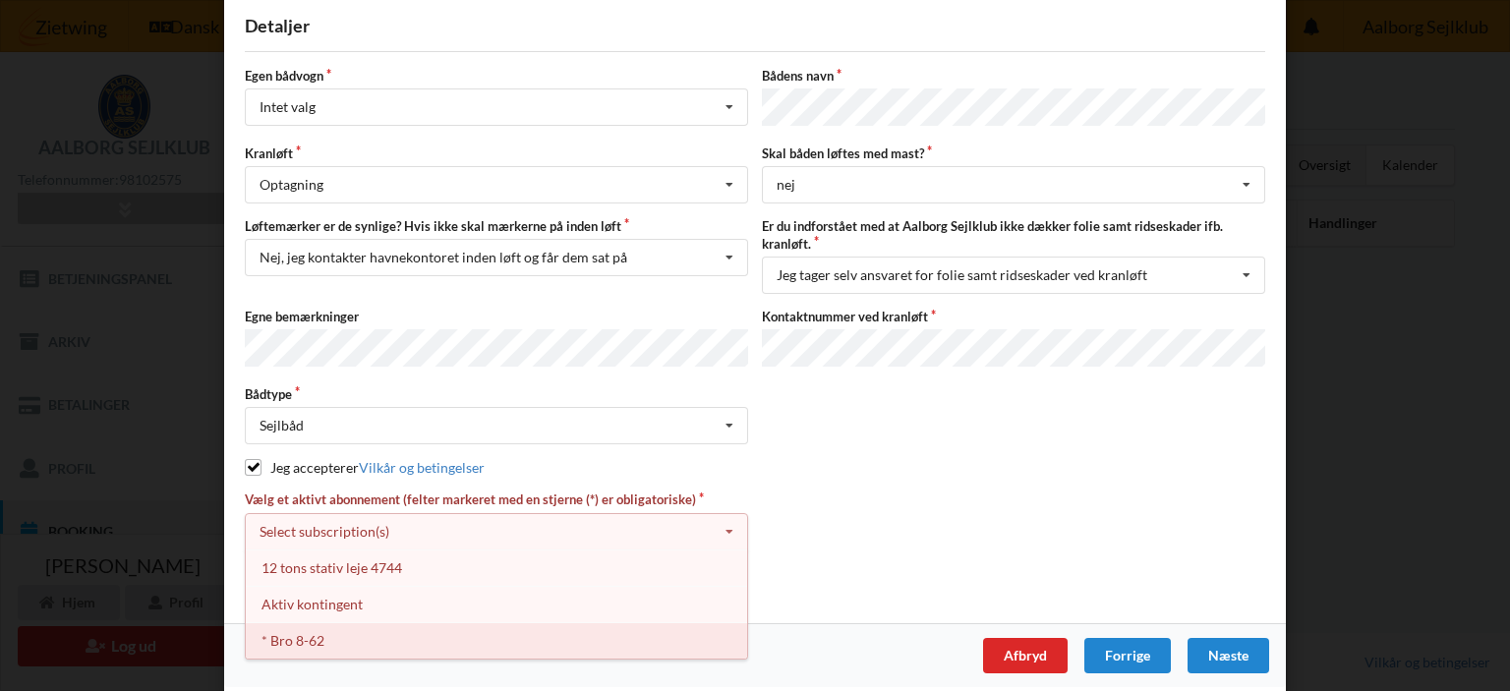
click at [610, 622] on div "* Bro 8-62" at bounding box center [496, 640] width 501 height 36
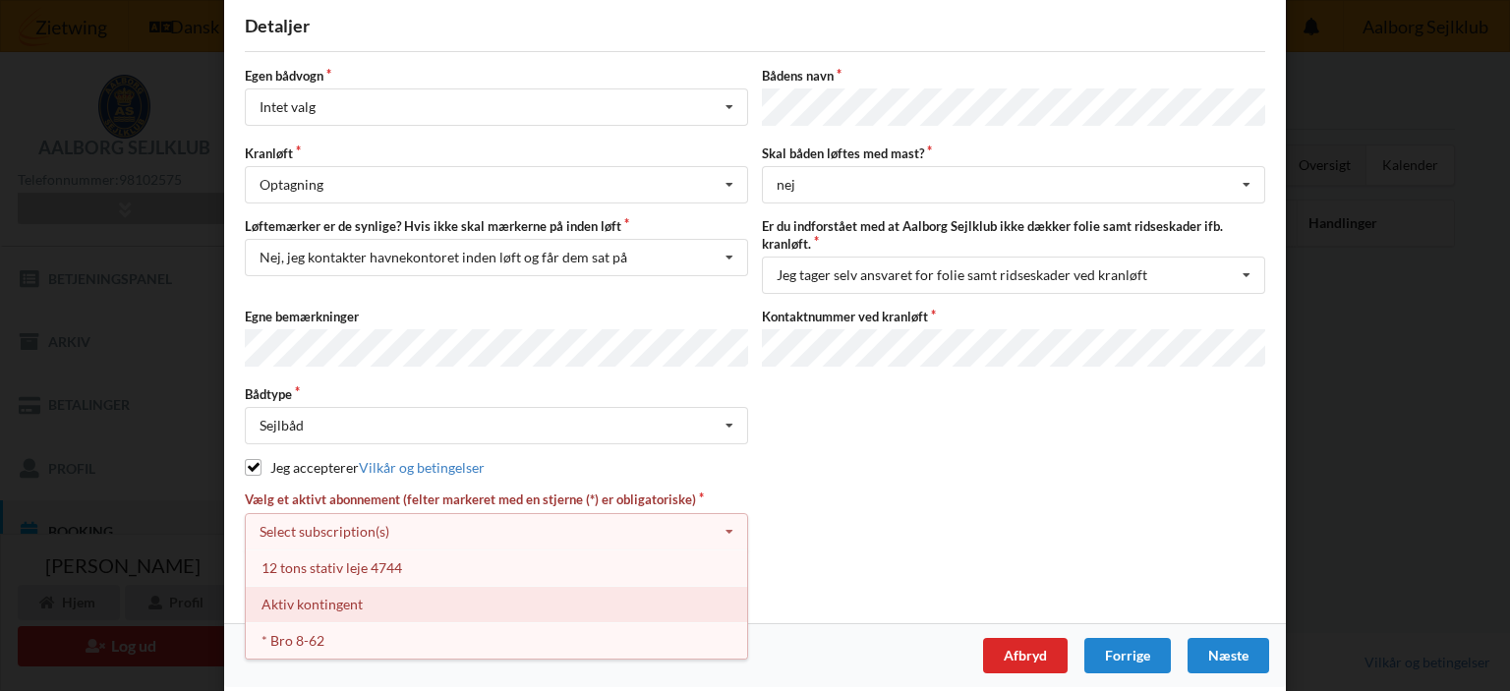
scroll to position [87, 0]
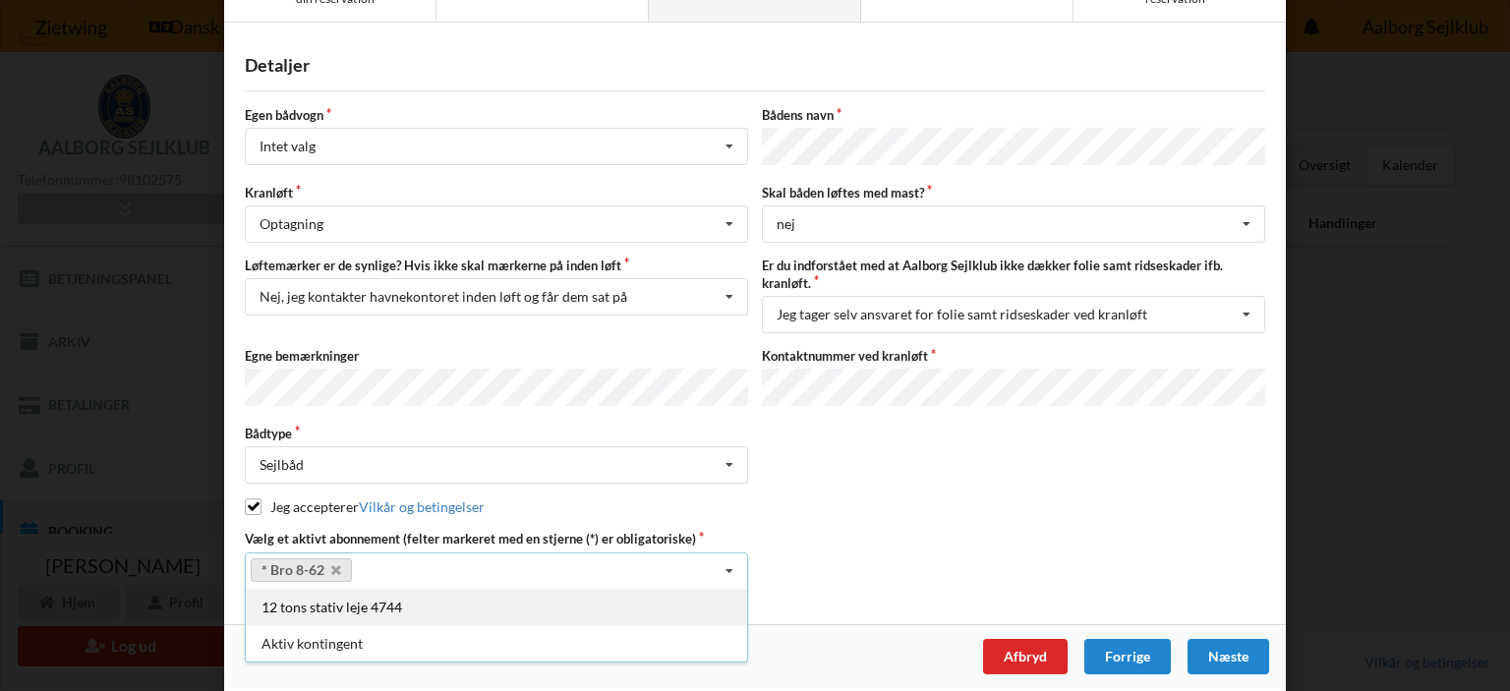
click at [580, 593] on div "12 tons stativ leje 4744" at bounding box center [496, 607] width 501 height 36
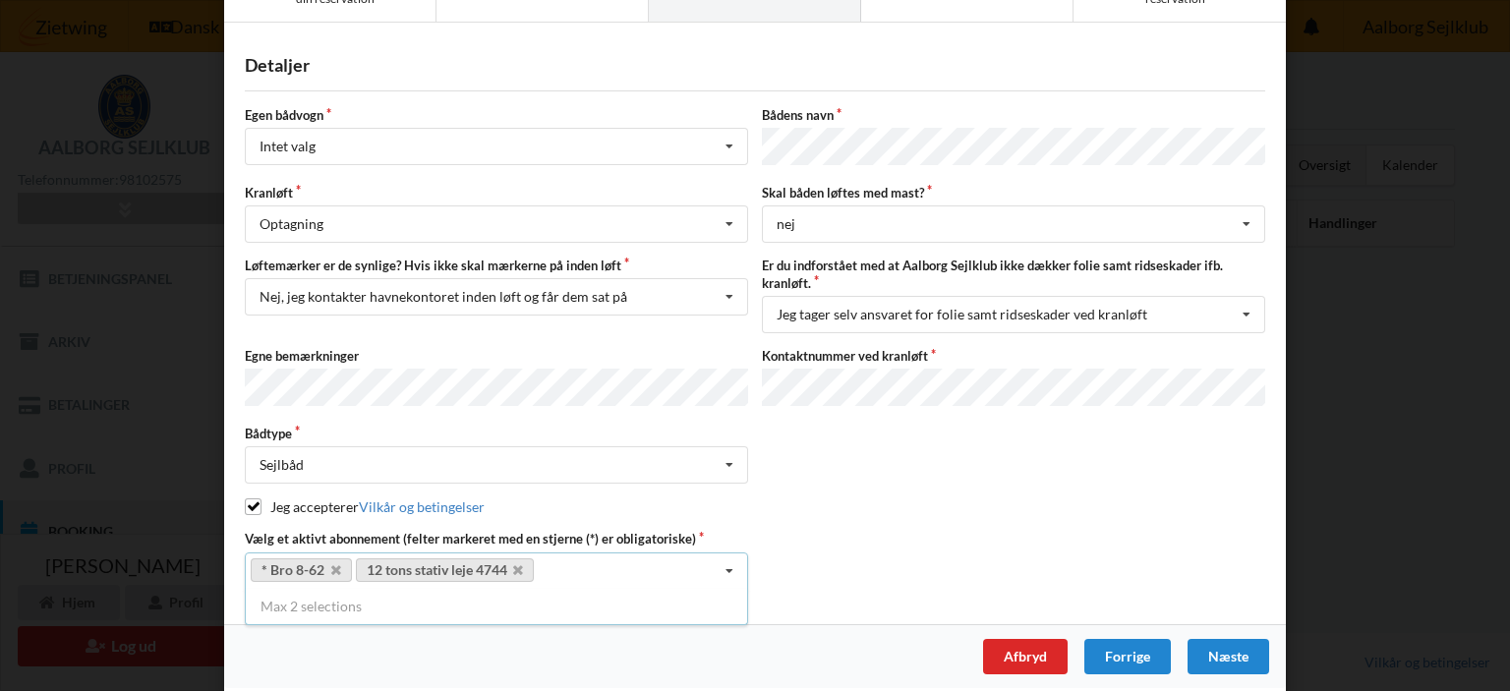
click at [808, 544] on div "Vælg et aktivt abonnement (felter markeret med en stjerne (*) er obligatoriske)…" at bounding box center [755, 559] width 1034 height 59
click at [1227, 644] on div "Næste" at bounding box center [1229, 656] width 82 height 35
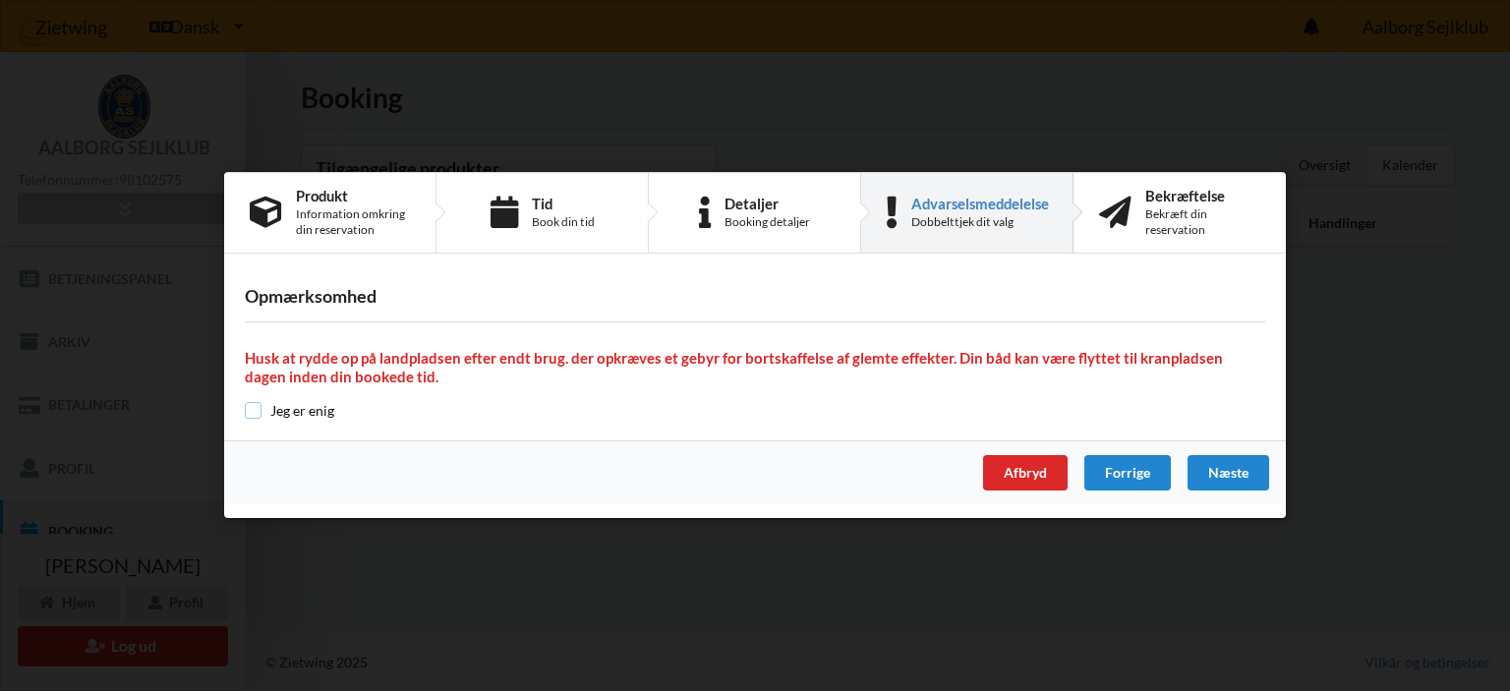
click at [248, 408] on input "checkbox" at bounding box center [253, 410] width 17 height 17
checkbox input "true"
click at [1248, 472] on div "Næste" at bounding box center [1229, 473] width 82 height 35
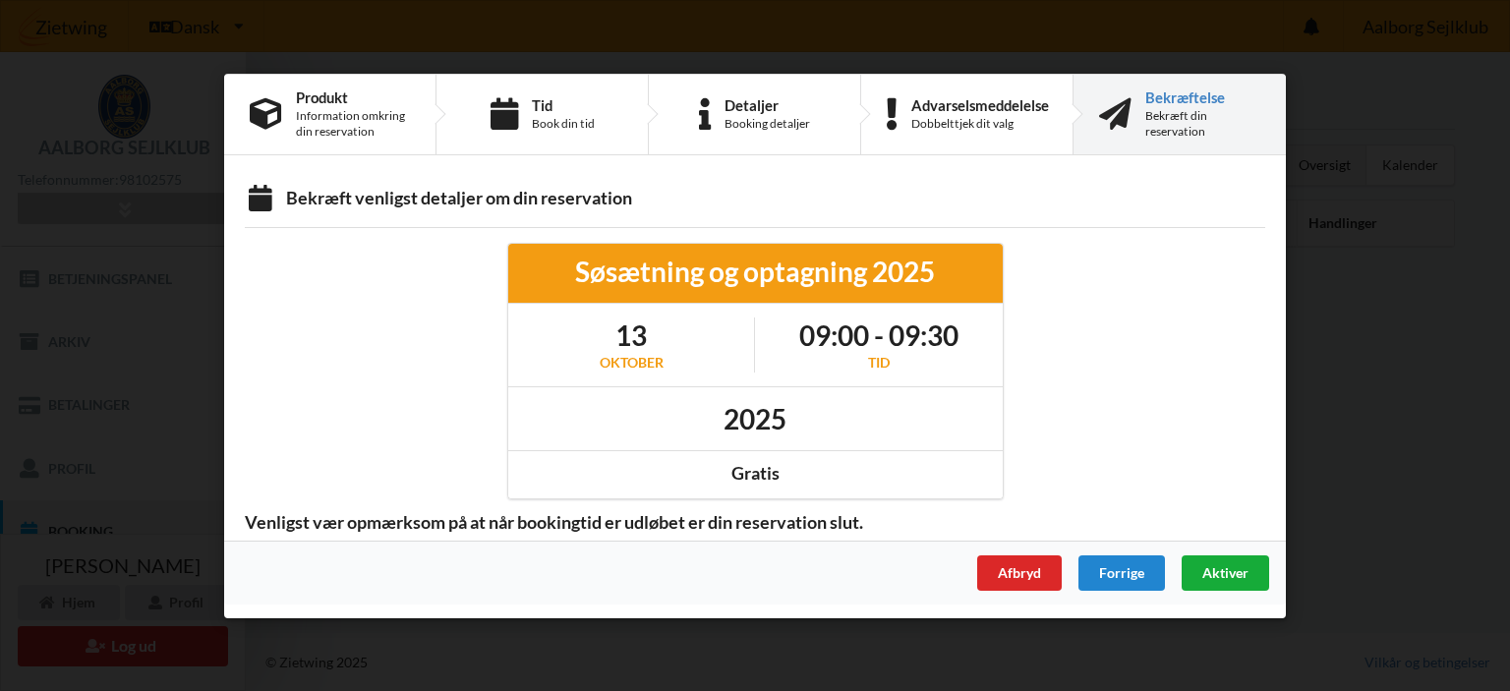
click at [1229, 565] on span "Aktiver" at bounding box center [1225, 571] width 46 height 17
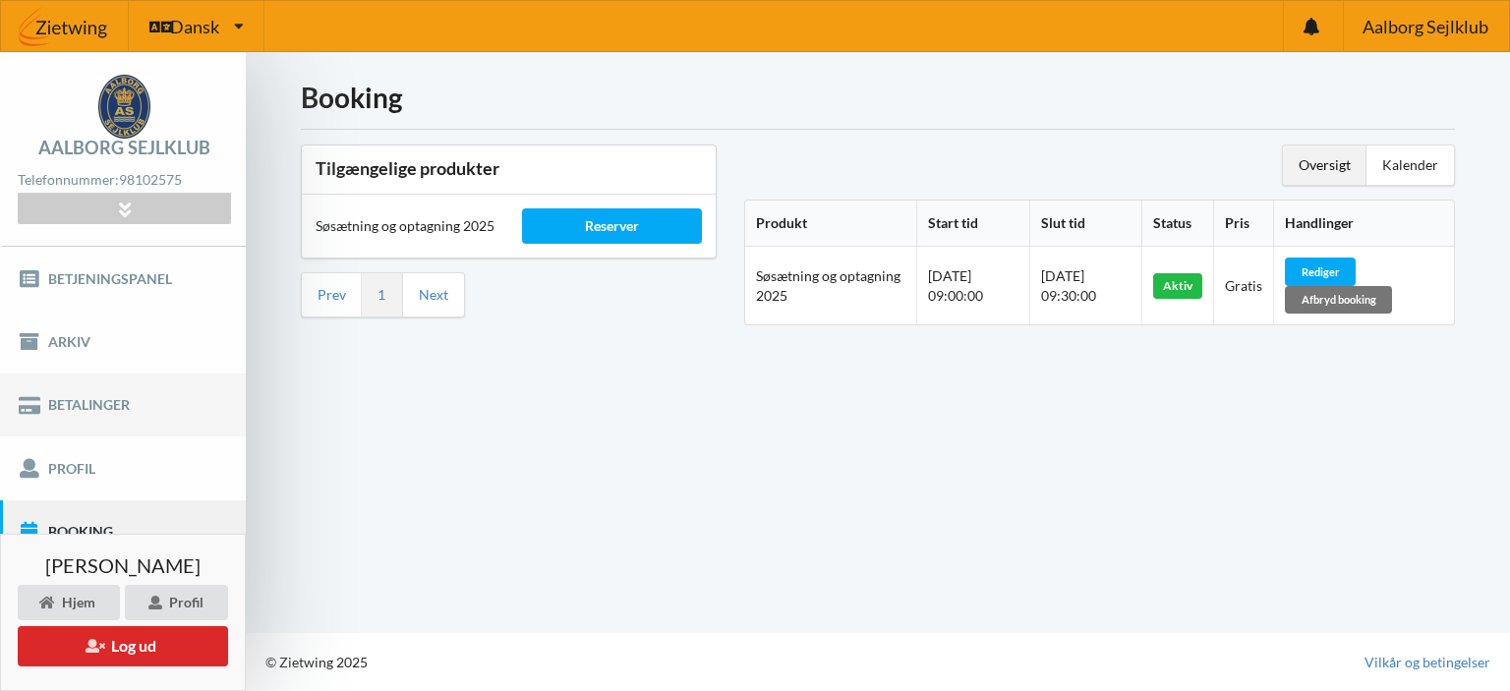
click at [137, 403] on link "Betalinger" at bounding box center [123, 405] width 246 height 63
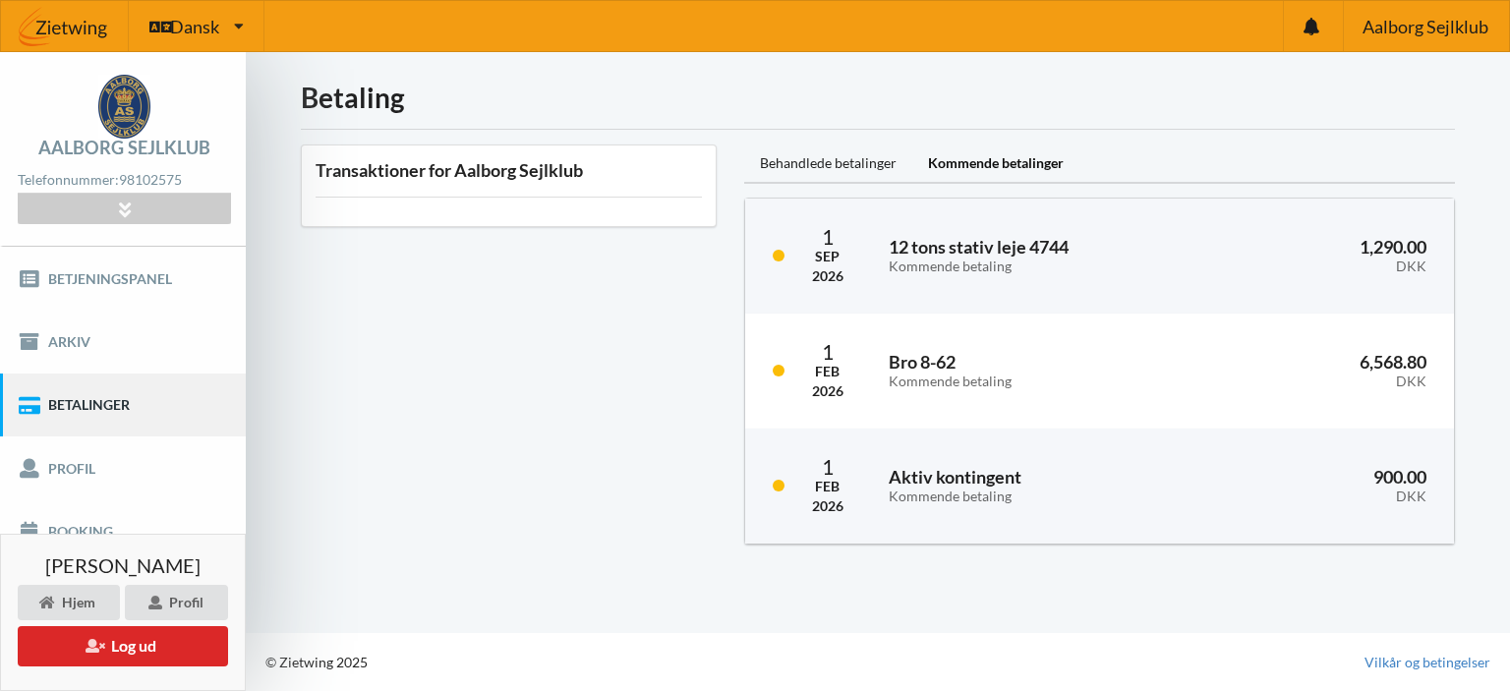
click at [523, 329] on div "Transaktioner for Aalborg Sejlklub" at bounding box center [508, 345] width 443 height 428
